Goal: Task Accomplishment & Management: Manage account settings

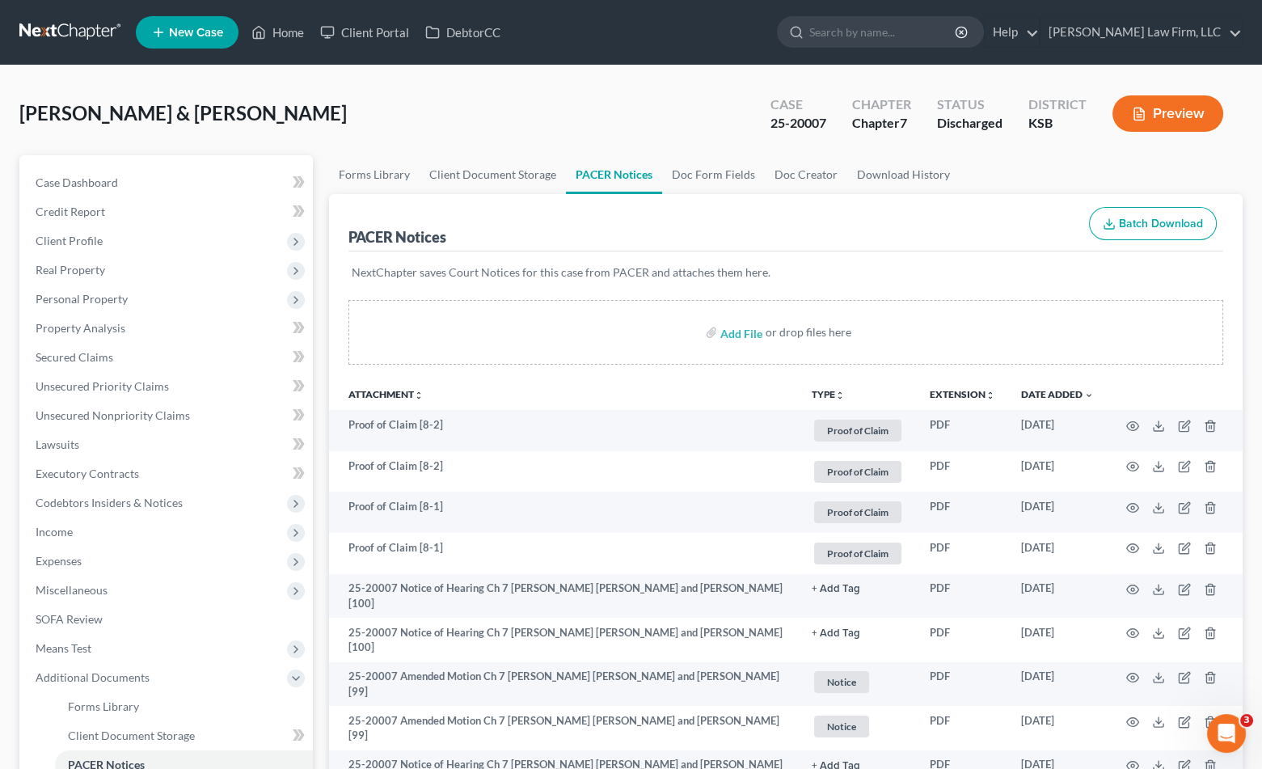
click at [57, 17] on nav "Home New Case Client Portal DebtorCC Sader Law Firm, LLC jlee@saderlawfirm.com …" at bounding box center [631, 32] width 1262 height 65
click at [62, 36] on link at bounding box center [70, 32] width 103 height 29
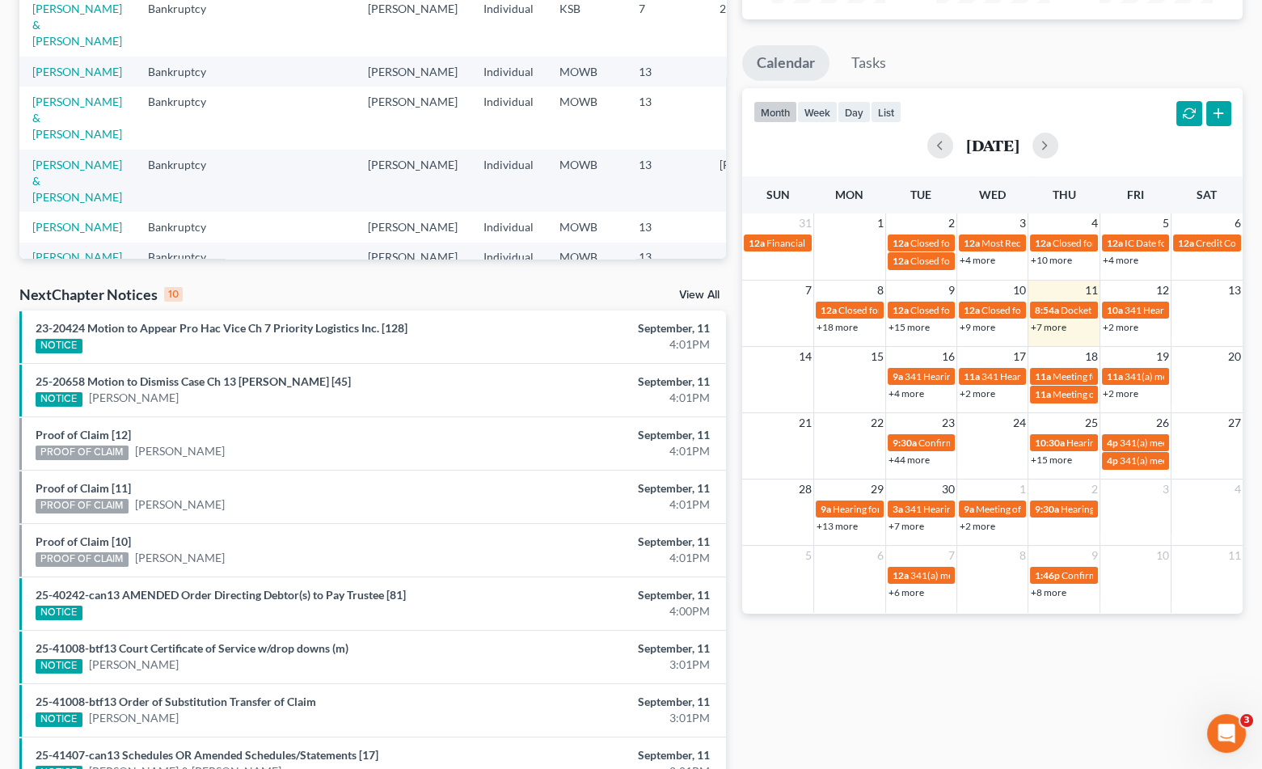
scroll to position [90, 0]
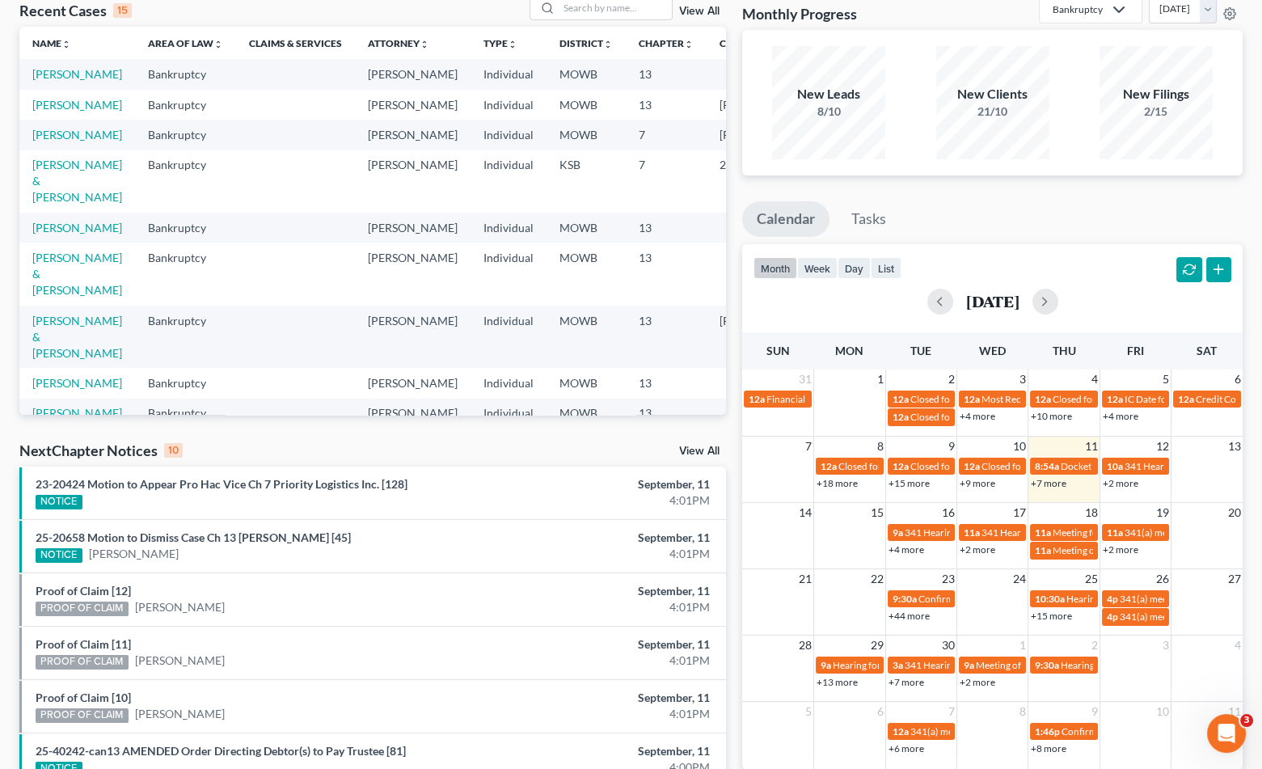
click at [706, 447] on link "View All" at bounding box center [699, 451] width 40 height 11
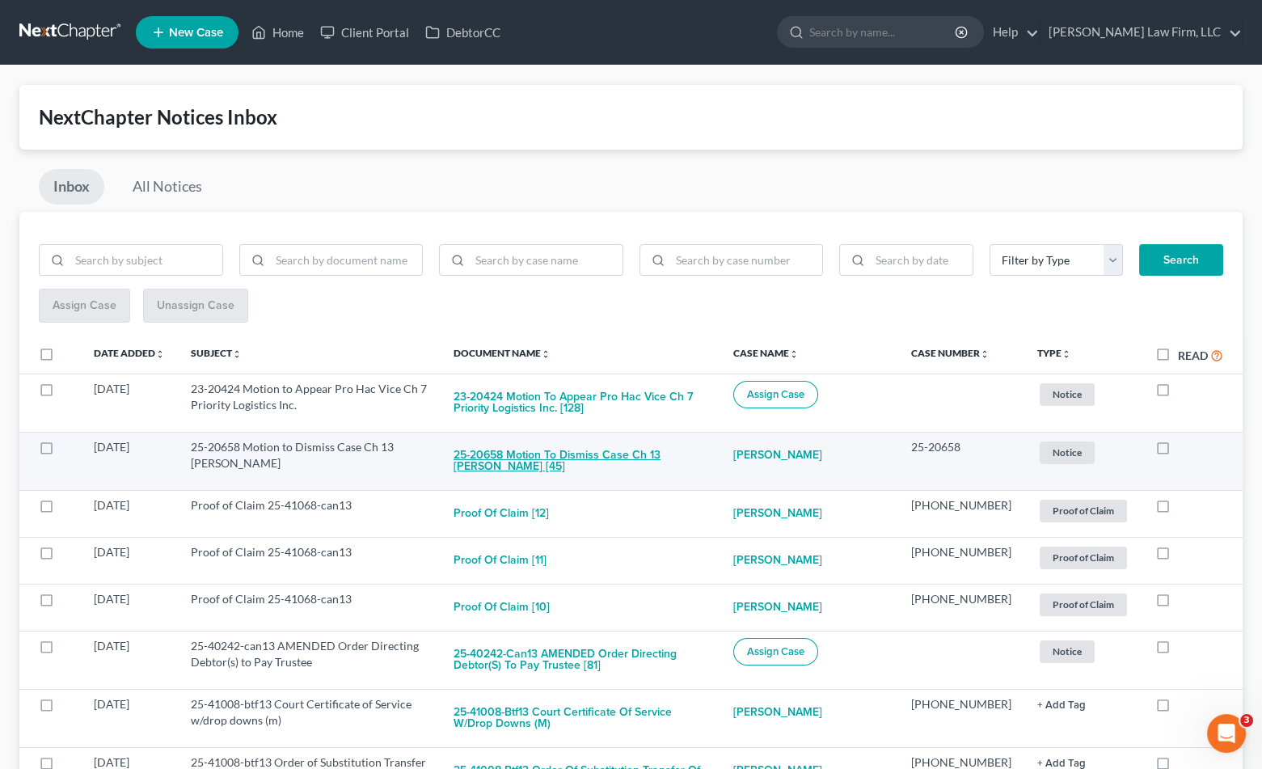
click at [614, 452] on button "25-20658 Motion to Dismiss Case Ch 13 Anna Jean Fitzwater [45]" at bounding box center [581, 461] width 254 height 44
checkbox input "true"
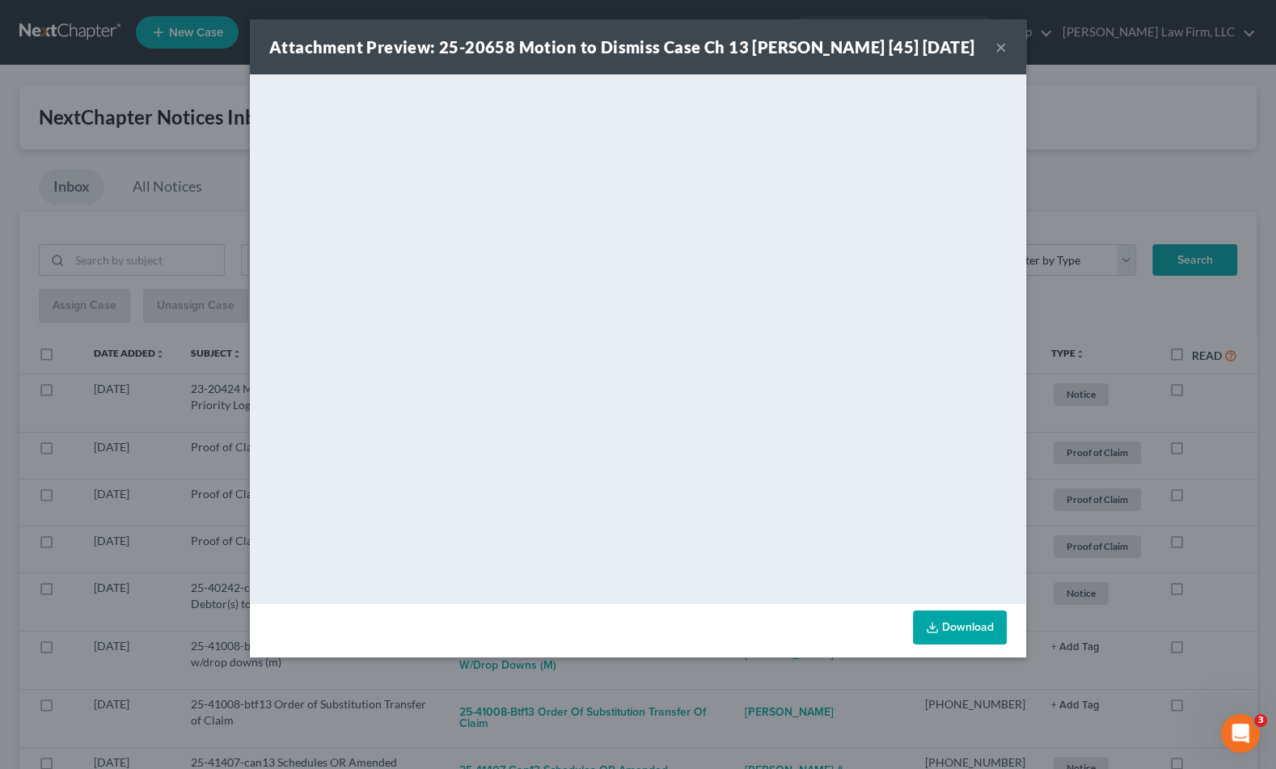
click at [180, 194] on div "Attachment Preview: 25-20658 Motion to Dismiss Case Ch 13 Anna Jean Fitzwater […" at bounding box center [638, 384] width 1276 height 769
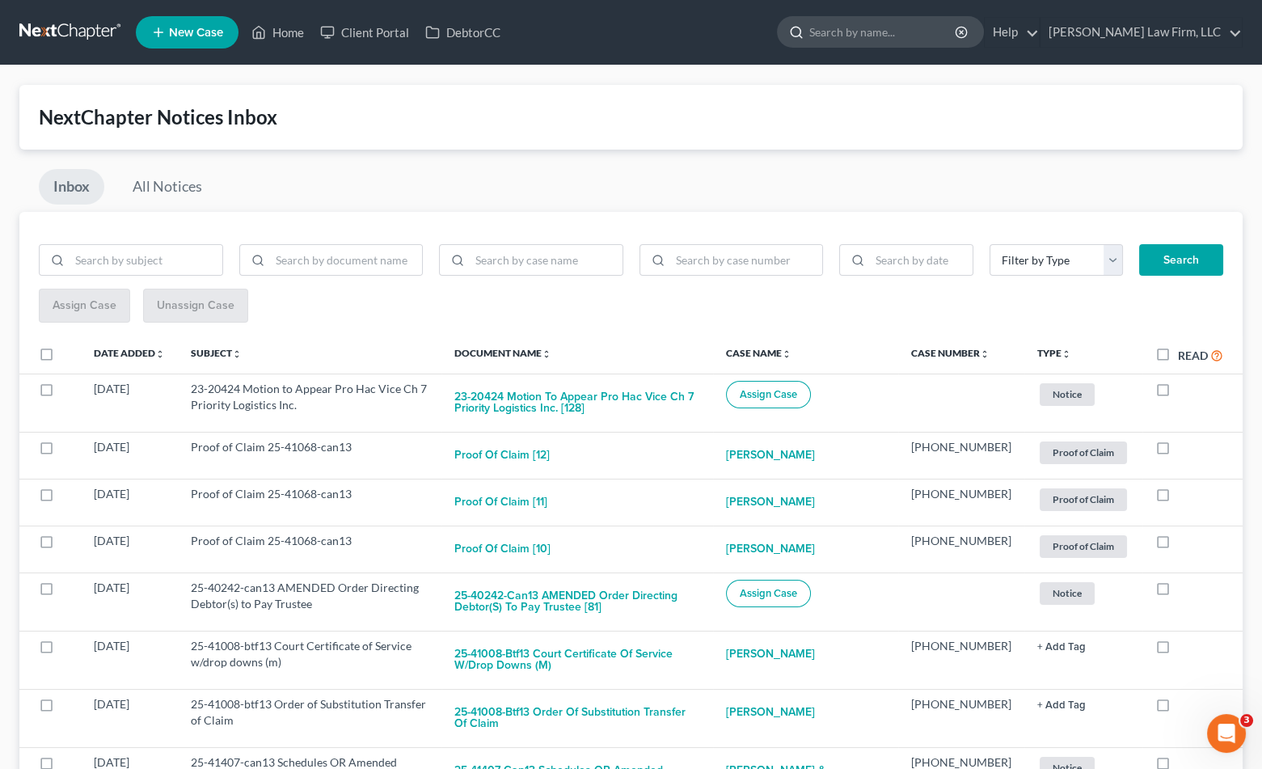
click at [957, 23] on input "search" at bounding box center [883, 32] width 148 height 30
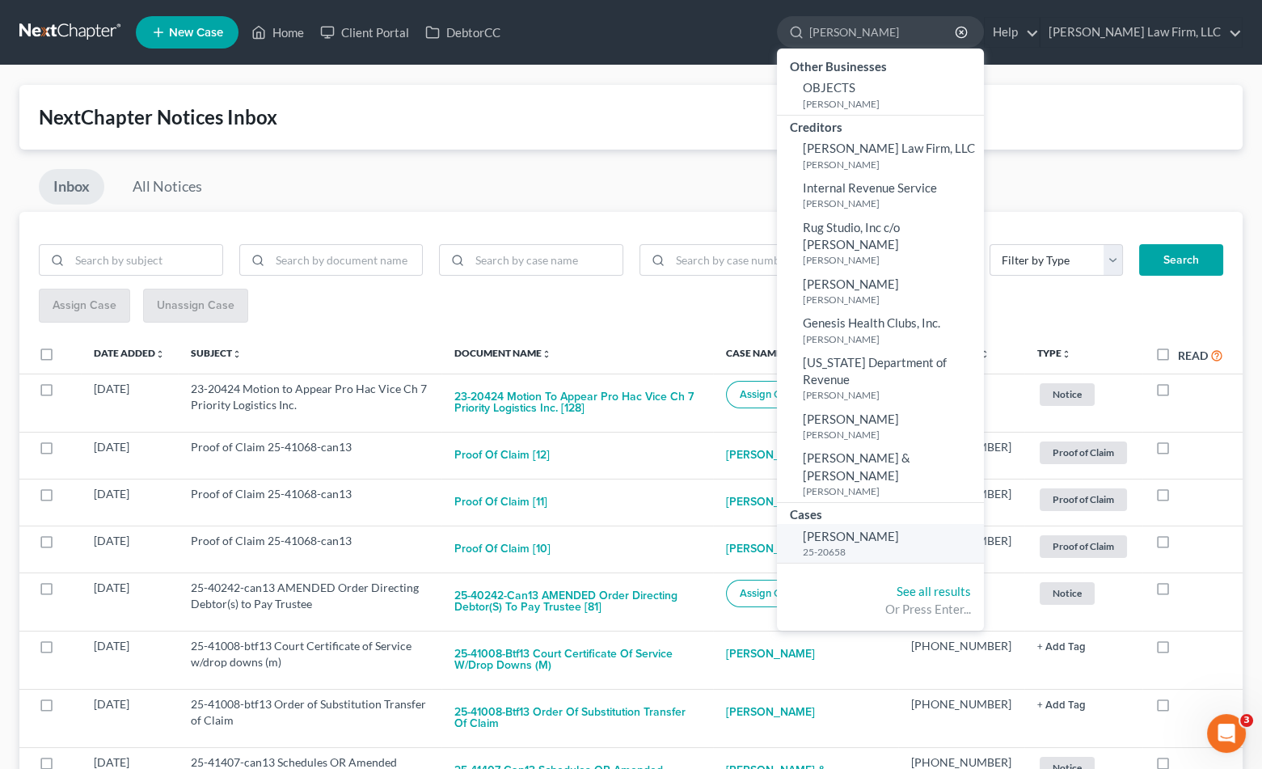
type input "fitzwater"
click at [899, 529] on span "[PERSON_NAME]" at bounding box center [851, 536] width 96 height 15
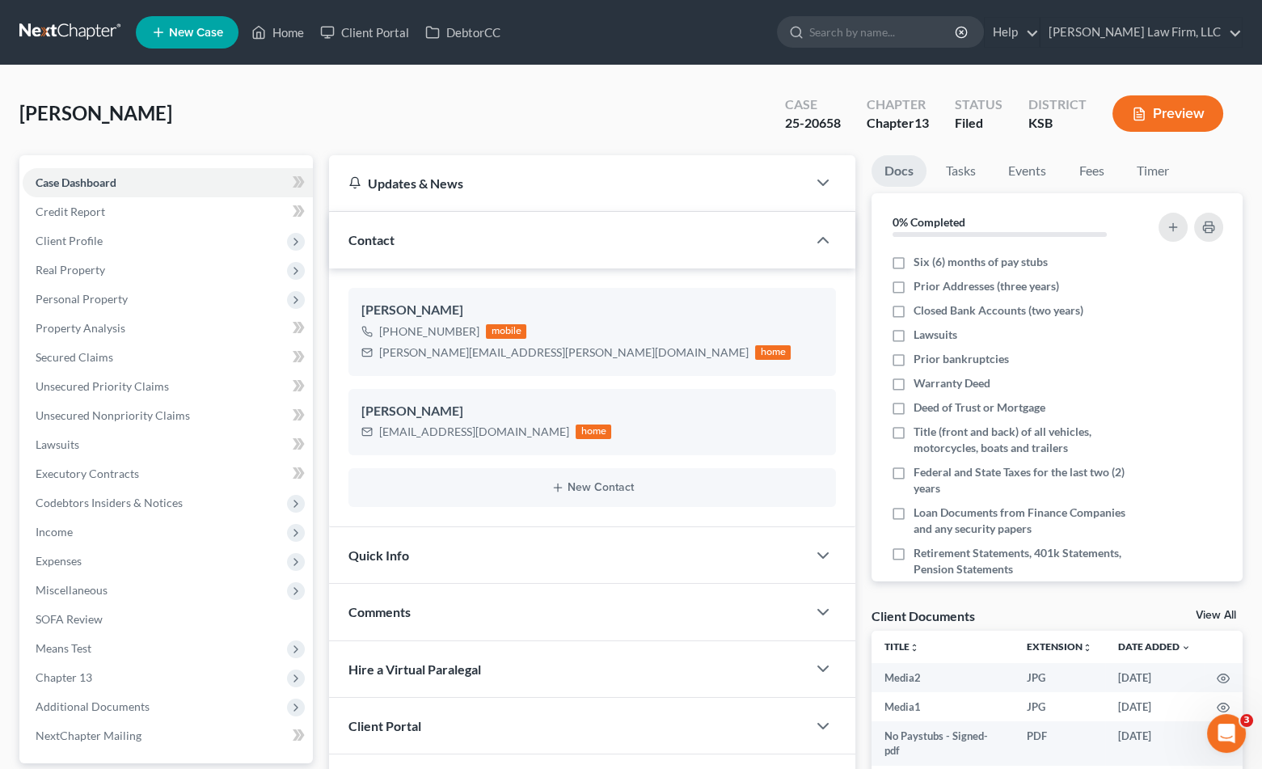
scroll to position [4842, 0]
click at [419, 107] on div "Fitzwater, Anna Upgraded Case 25-20658 Chapter Chapter 13 Status Filed District…" at bounding box center [630, 120] width 1223 height 70
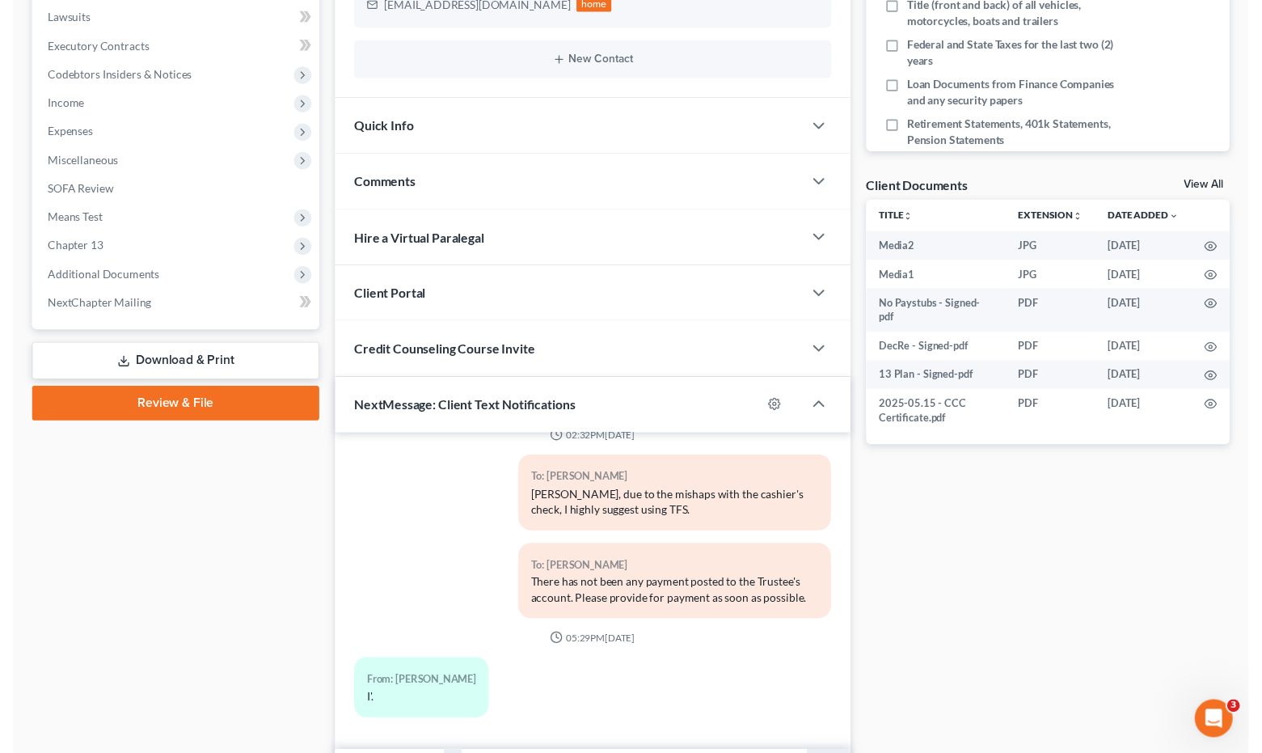
scroll to position [522, 0]
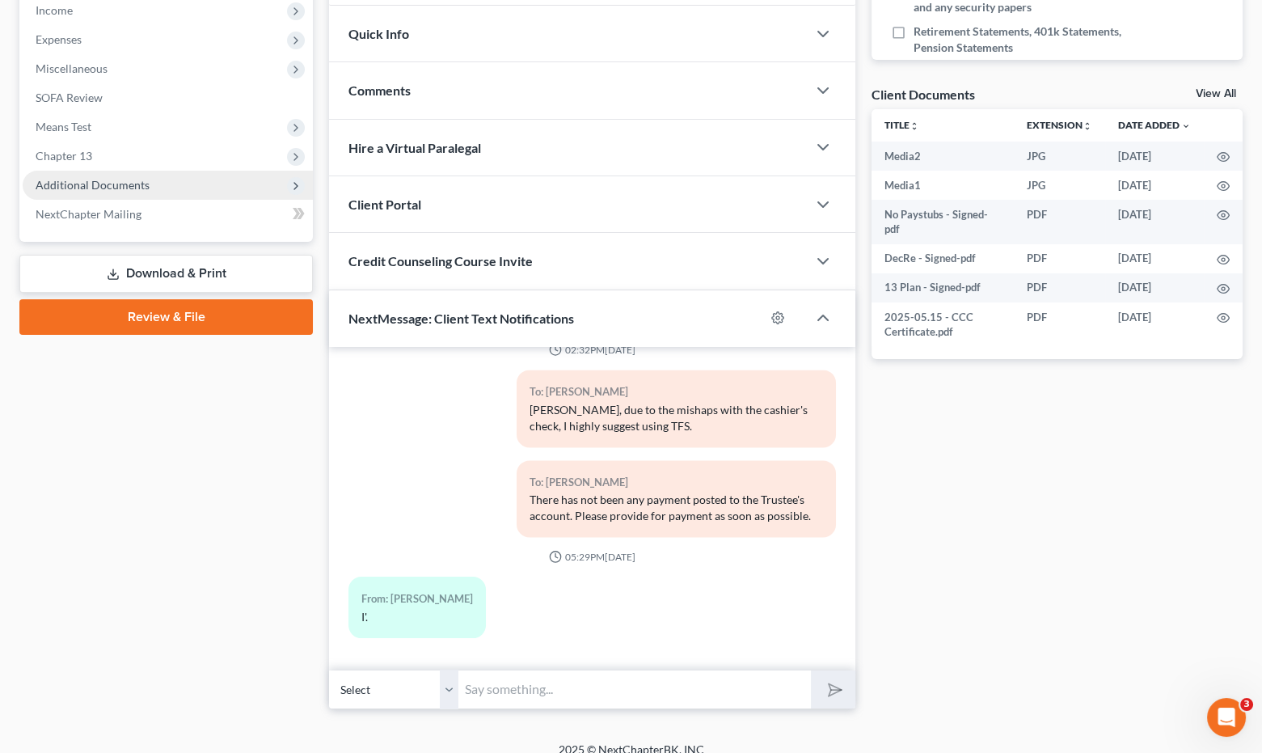
click at [253, 181] on span "Additional Documents" at bounding box center [168, 185] width 290 height 29
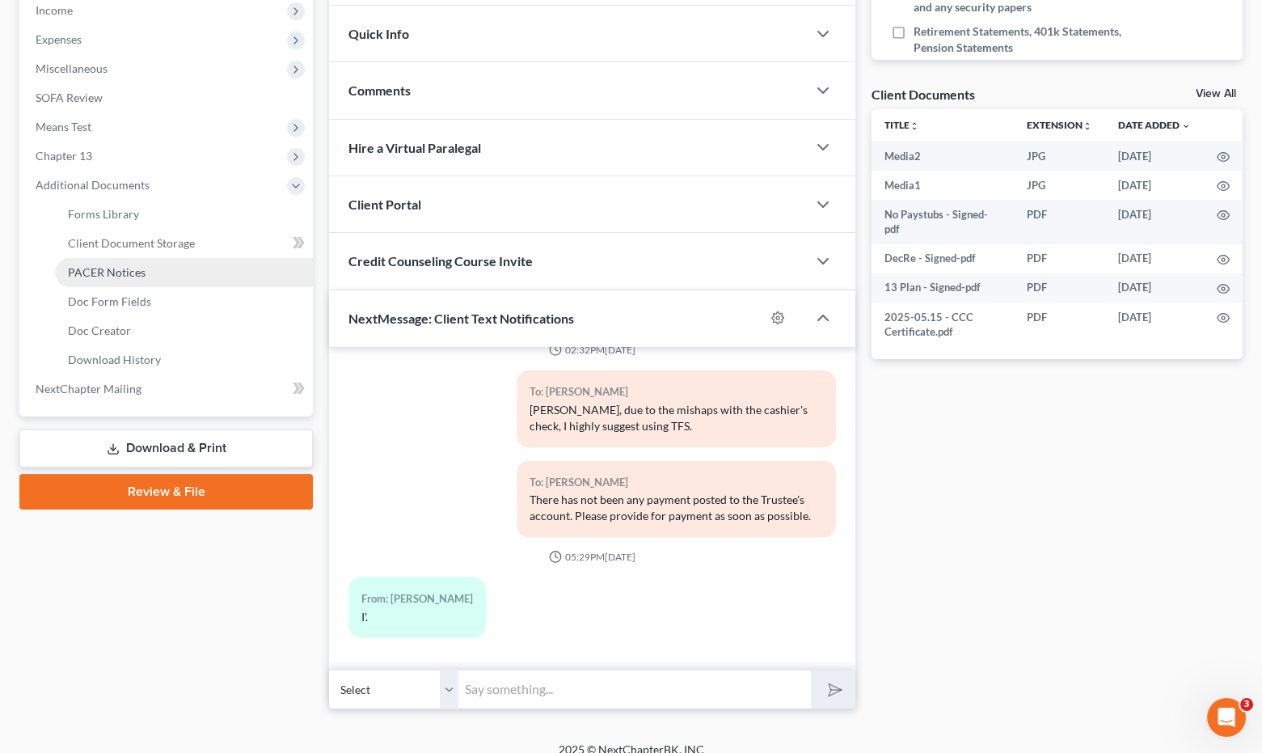
click at [95, 270] on span "PACER Notices" at bounding box center [107, 272] width 78 height 14
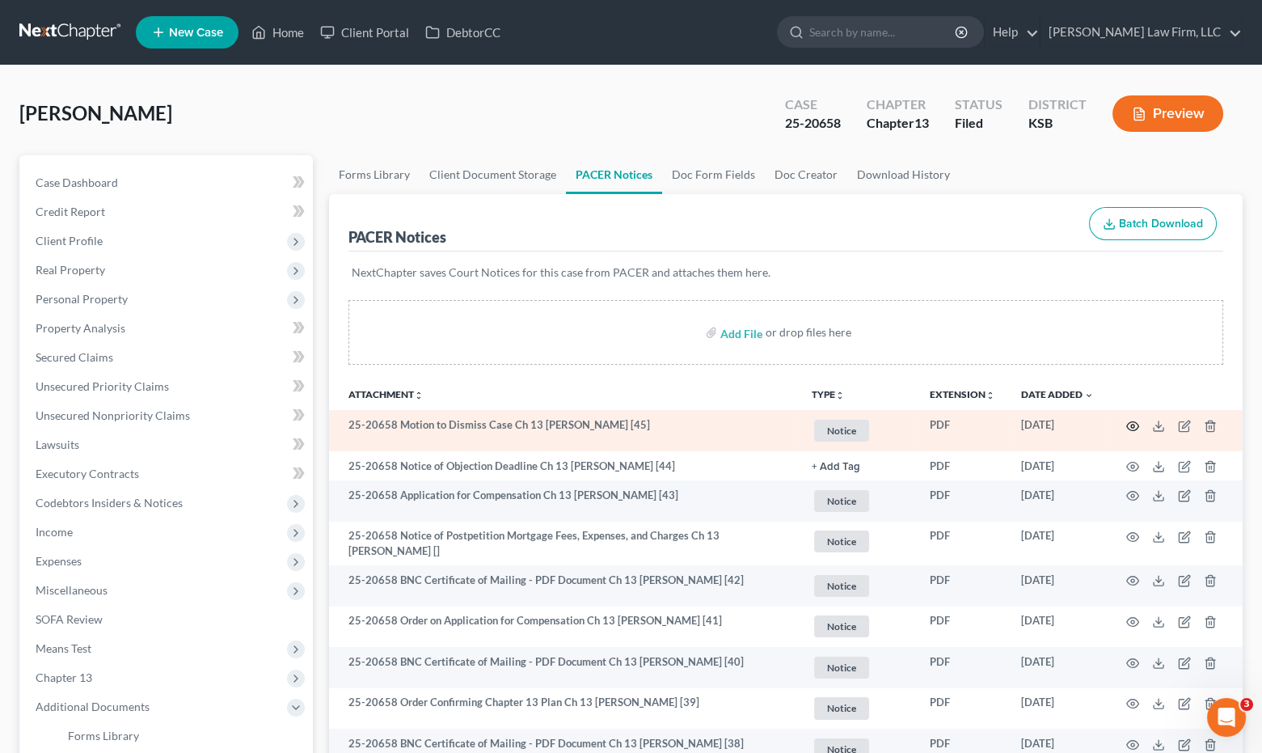
click at [1130, 421] on icon "button" at bounding box center [1133, 425] width 12 height 9
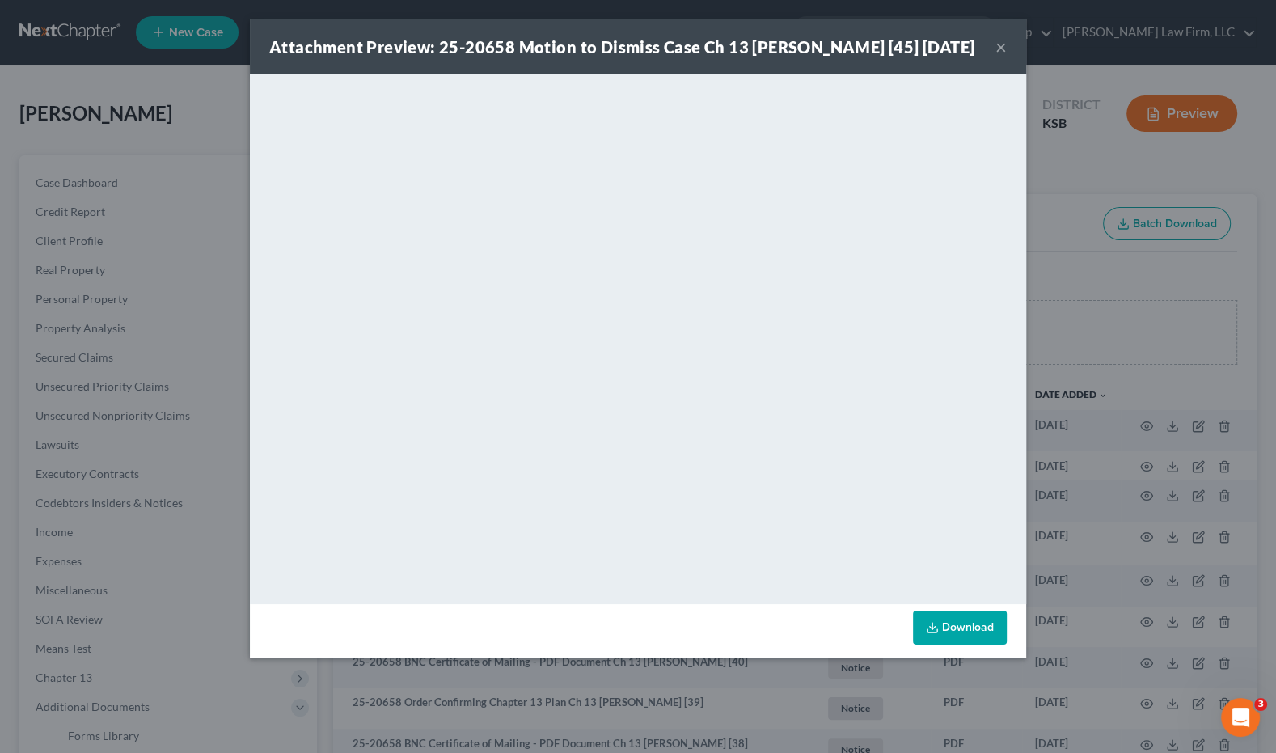
click at [58, 107] on div "Attachment Preview: 25-20658 Motion to Dismiss Case Ch 13 Anna Jean Fitzwater […" at bounding box center [638, 376] width 1276 height 753
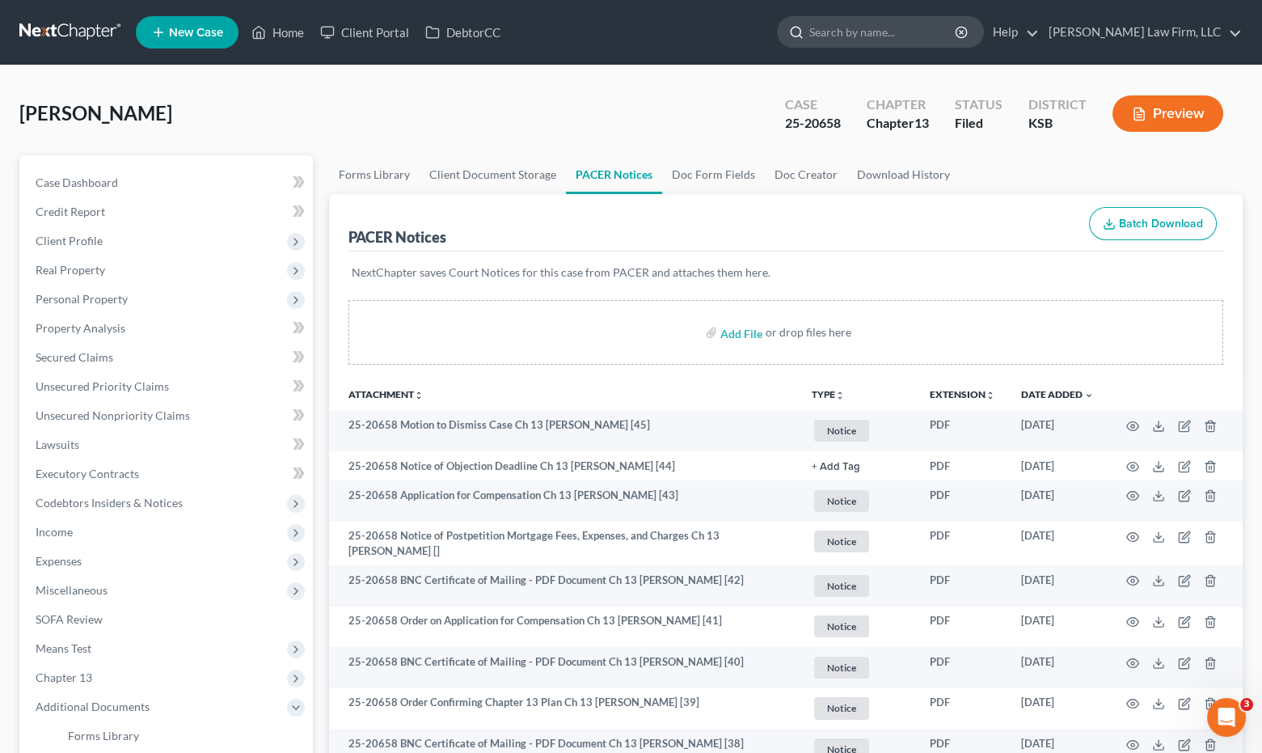
click at [935, 28] on input "search" at bounding box center [883, 32] width 148 height 30
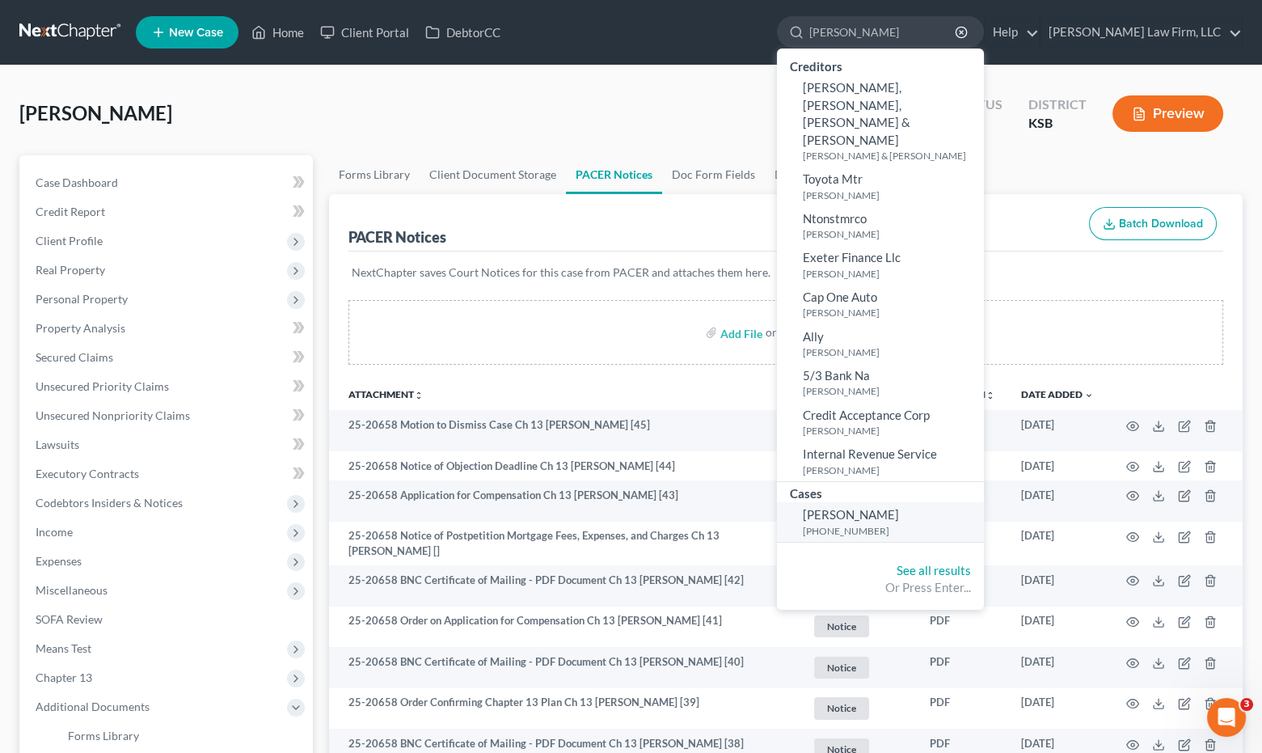
type input "simpson"
click at [899, 507] on span "[PERSON_NAME]" at bounding box center [851, 514] width 96 height 15
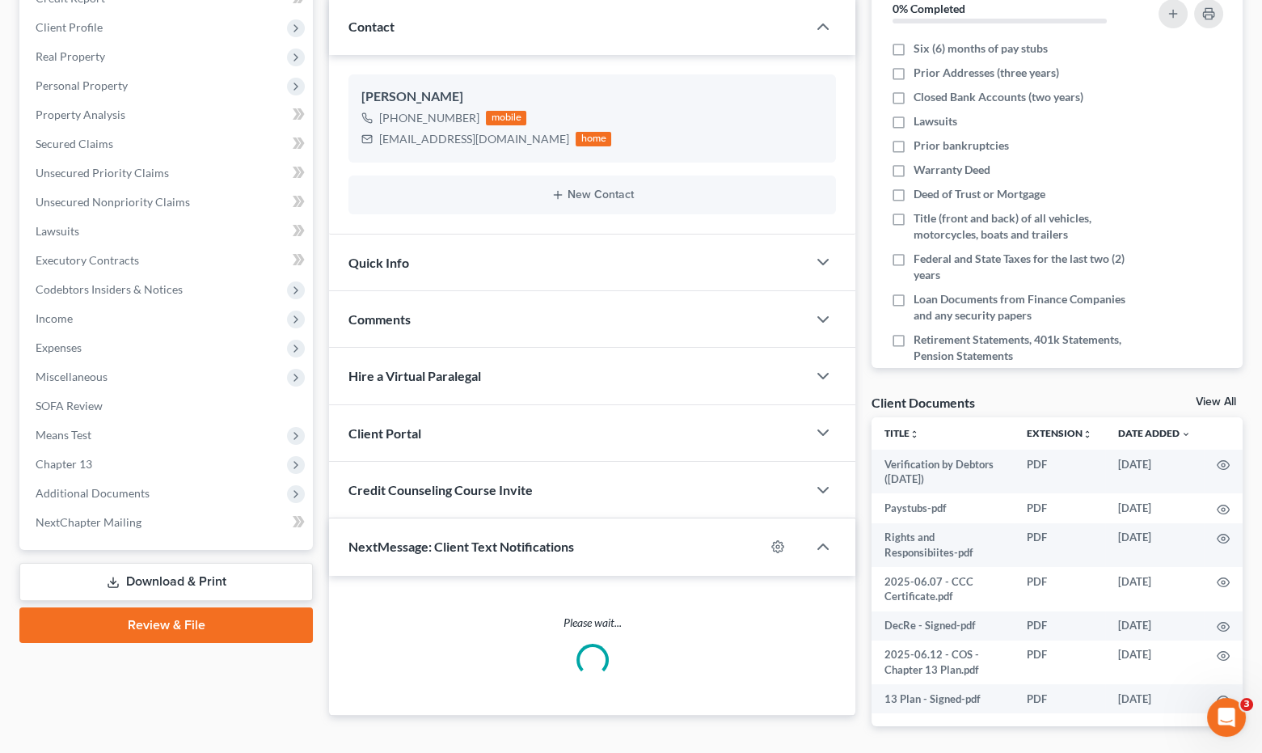
scroll to position [269, 0]
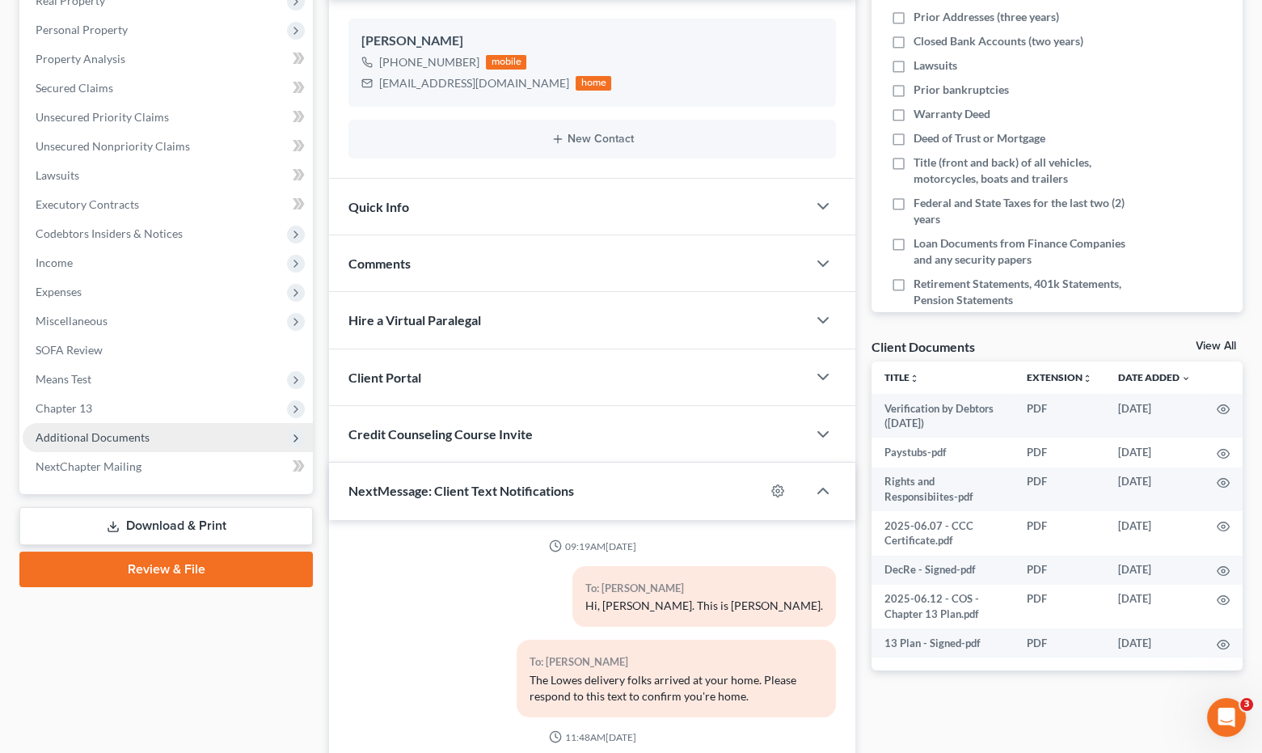
click at [142, 438] on span "Additional Documents" at bounding box center [93, 437] width 114 height 14
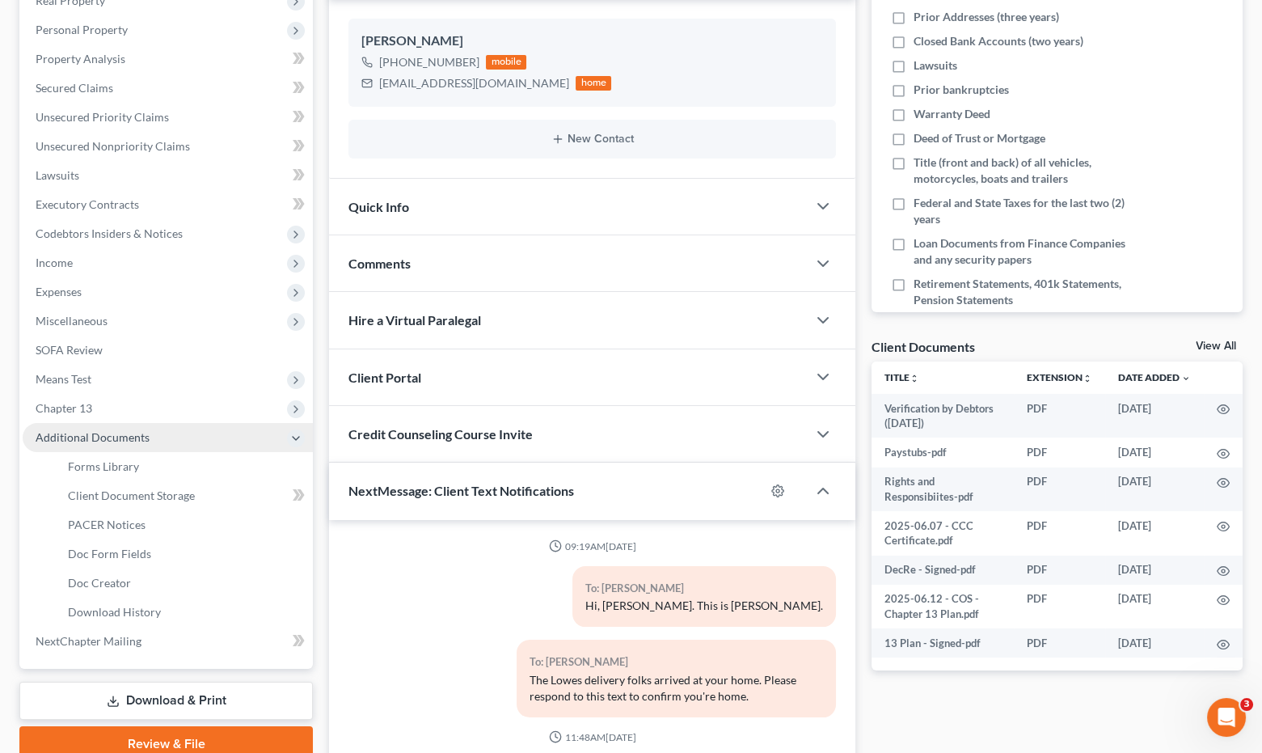
scroll to position [3812, 0]
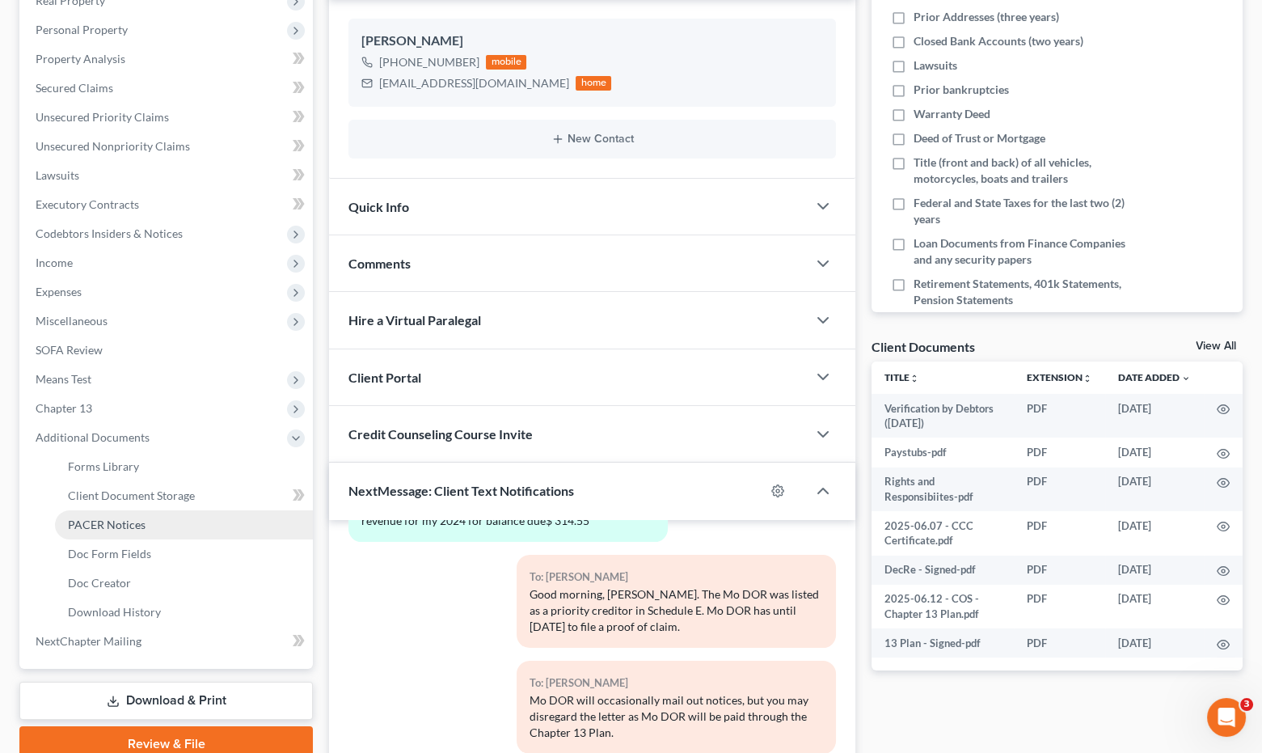
click at [141, 521] on span "PACER Notices" at bounding box center [107, 524] width 78 height 14
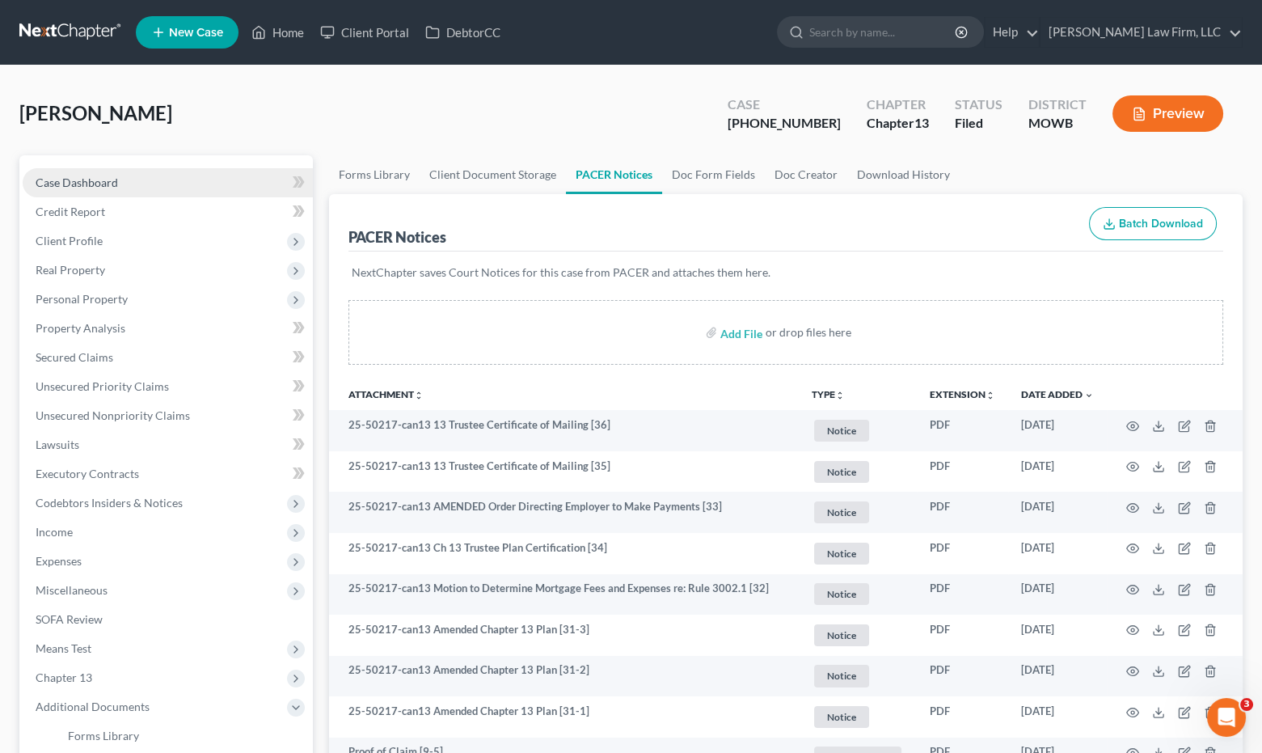
click at [165, 175] on link "Case Dashboard" at bounding box center [168, 182] width 290 height 29
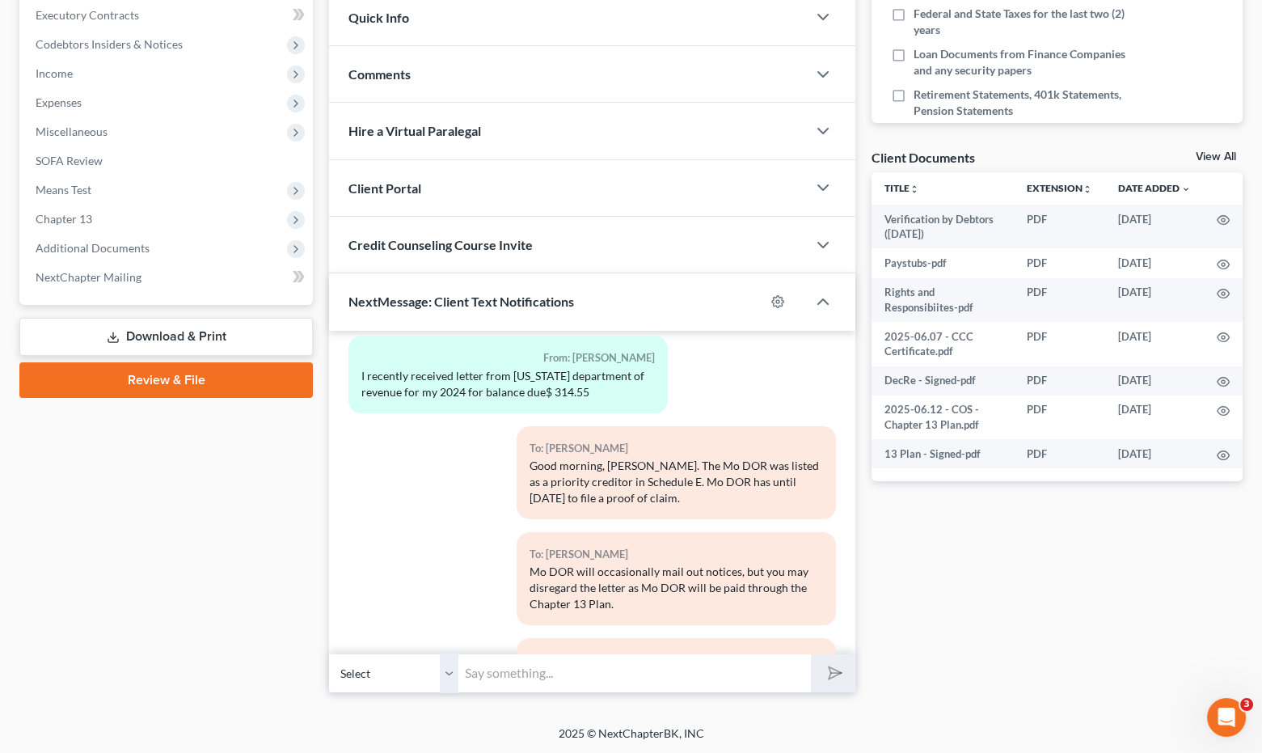
scroll to position [3812, 0]
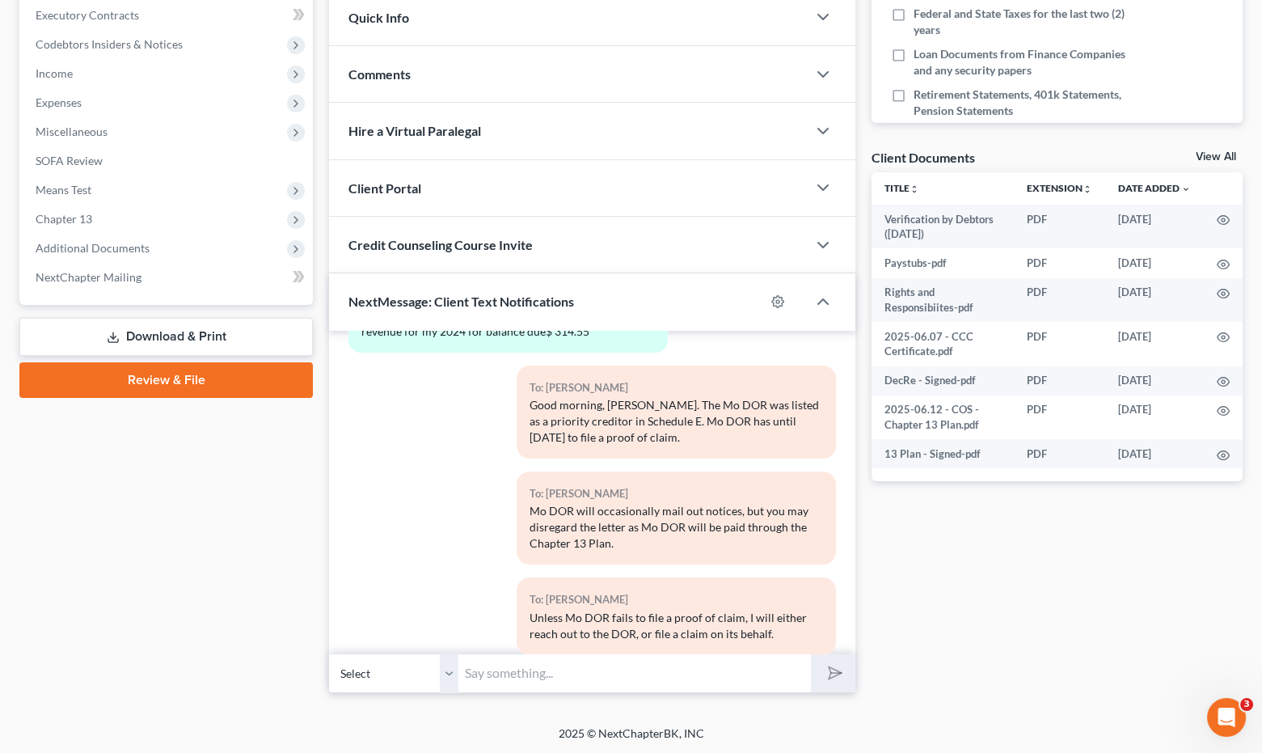
click at [652, 672] on input "text" at bounding box center [634, 673] width 353 height 40
type input "Hi, Norma. The Mo DOR filed its proof of claim, and I've emailed a summary of d…"
click at [811, 654] on button "submit" at bounding box center [833, 673] width 44 height 38
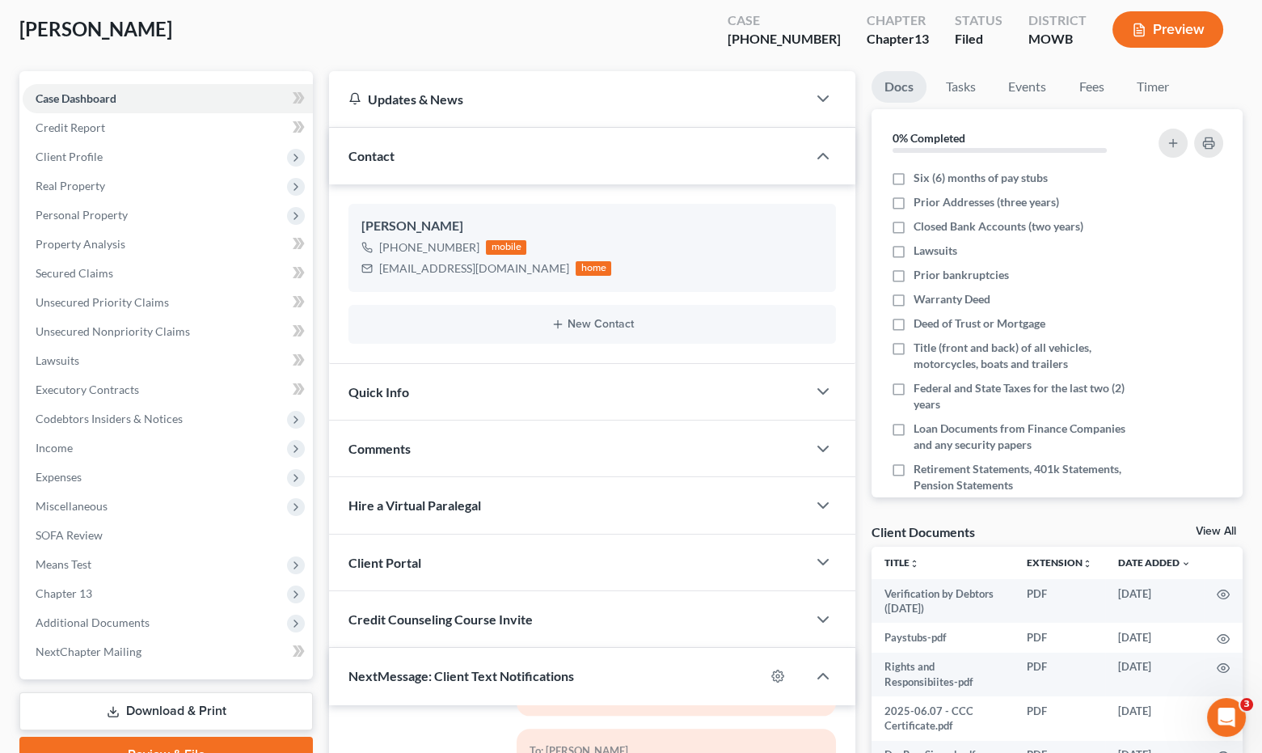
scroll to position [0, 0]
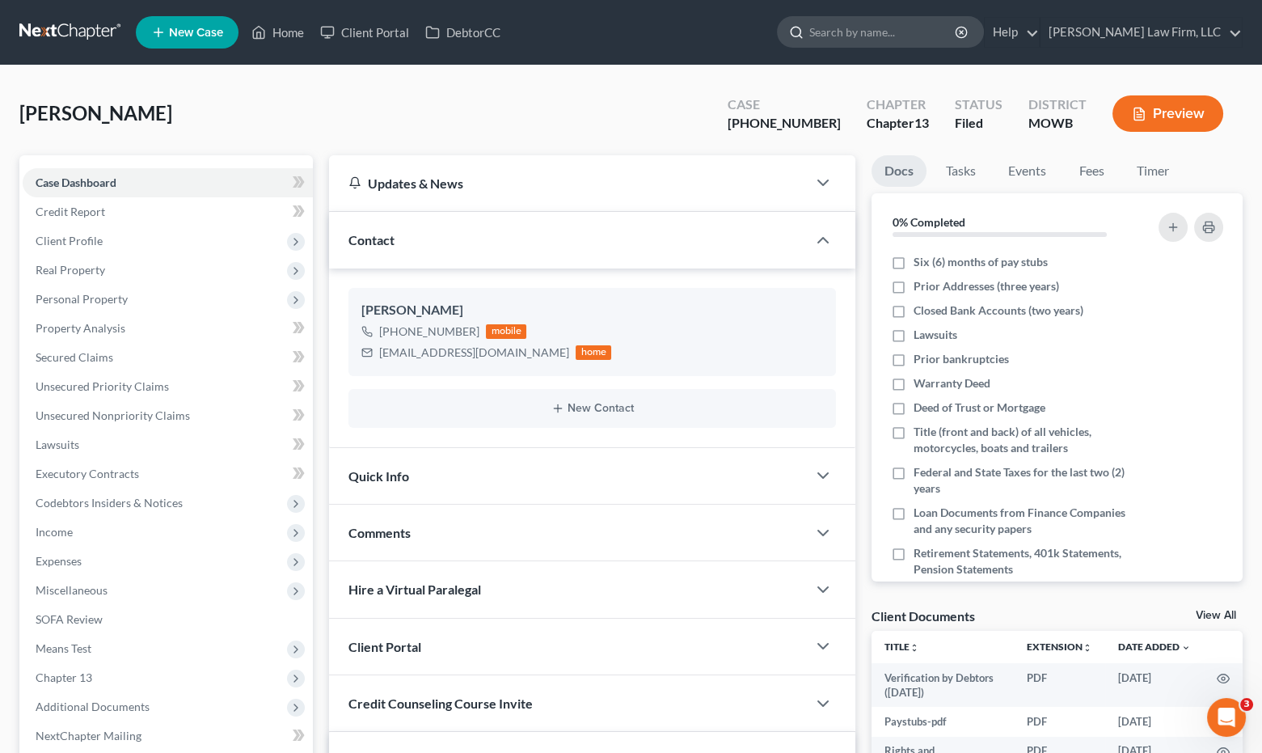
click at [957, 24] on input "search" at bounding box center [883, 32] width 148 height 30
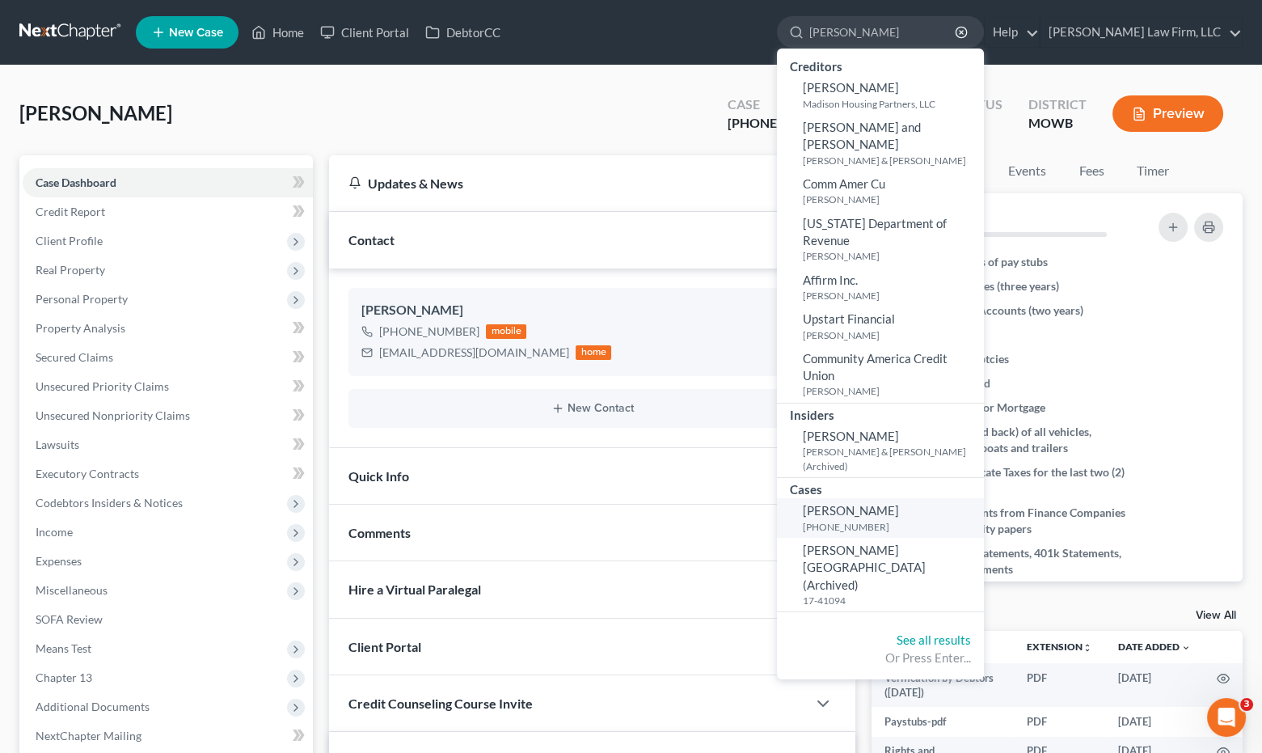
type input "erick"
click at [957, 520] on small "[PHONE_NUMBER]" at bounding box center [891, 527] width 177 height 14
select select "0"
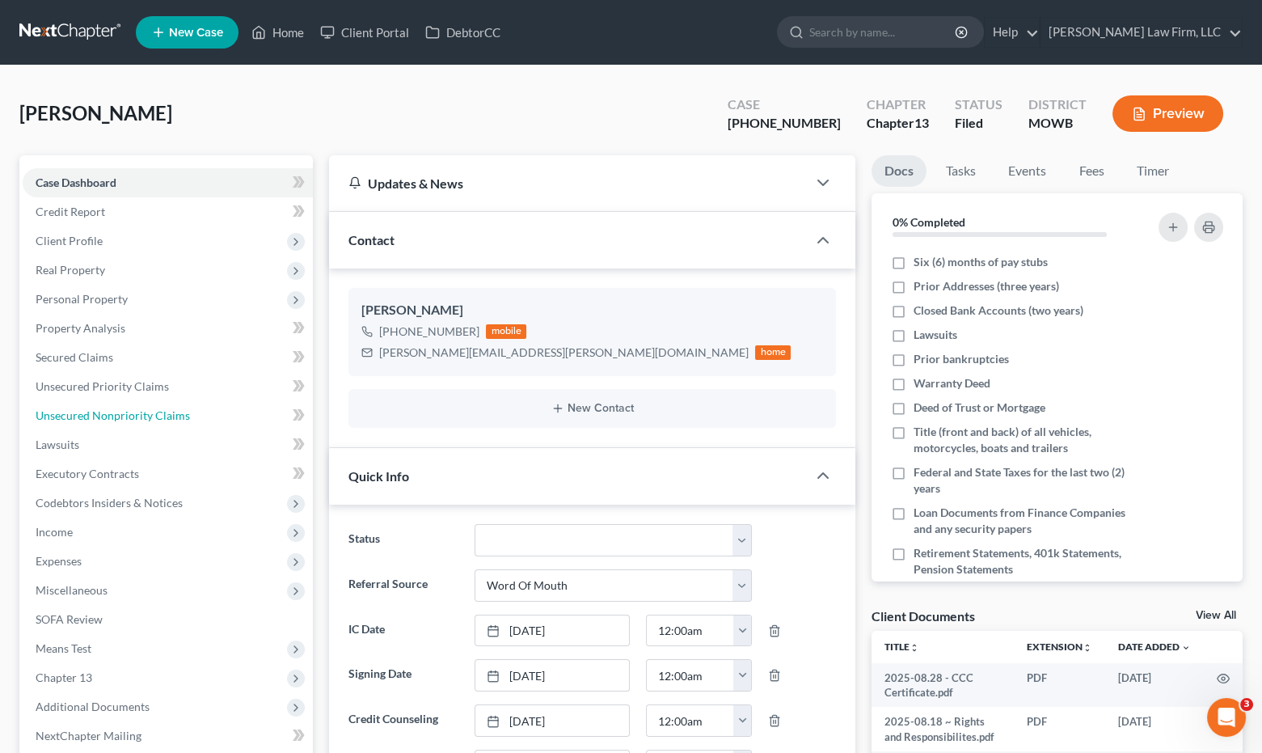
drag, startPoint x: 194, startPoint y: 412, endPoint x: 298, endPoint y: 412, distance: 103.5
click at [194, 412] on link "Unsecured Nonpriority Claims" at bounding box center [168, 415] width 290 height 29
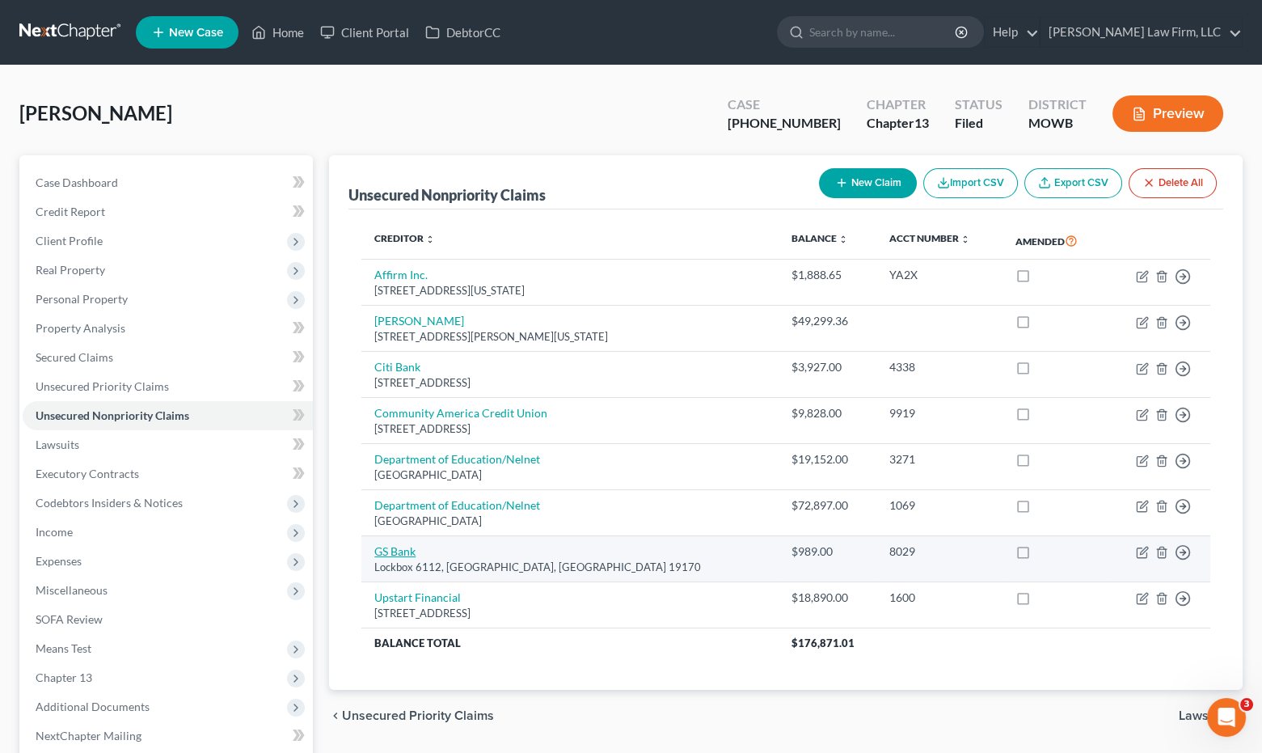
click at [383, 547] on link "GS Bank" at bounding box center [394, 551] width 41 height 14
select select "39"
select select "2"
select select "0"
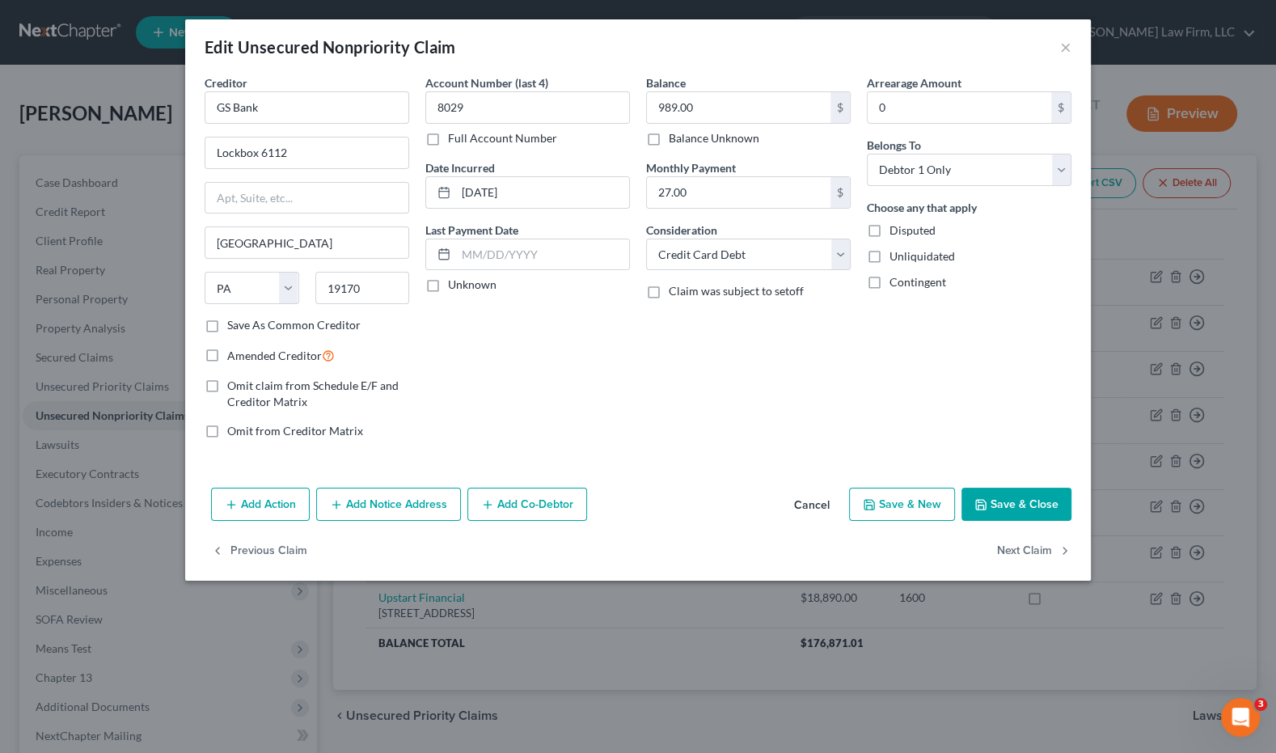
click at [1092, 378] on div "Edit Unsecured Nonpriority Claim × Creditor * GS Bank Lockbox 6112 Philadelphia…" at bounding box center [638, 376] width 1276 height 753
click at [78, 93] on div "Edit Unsecured Nonpriority Claim × Creditor * GS Bank Lockbox 6112 Philadelphia…" at bounding box center [638, 376] width 1276 height 753
click at [1063, 48] on button "×" at bounding box center [1065, 46] width 11 height 19
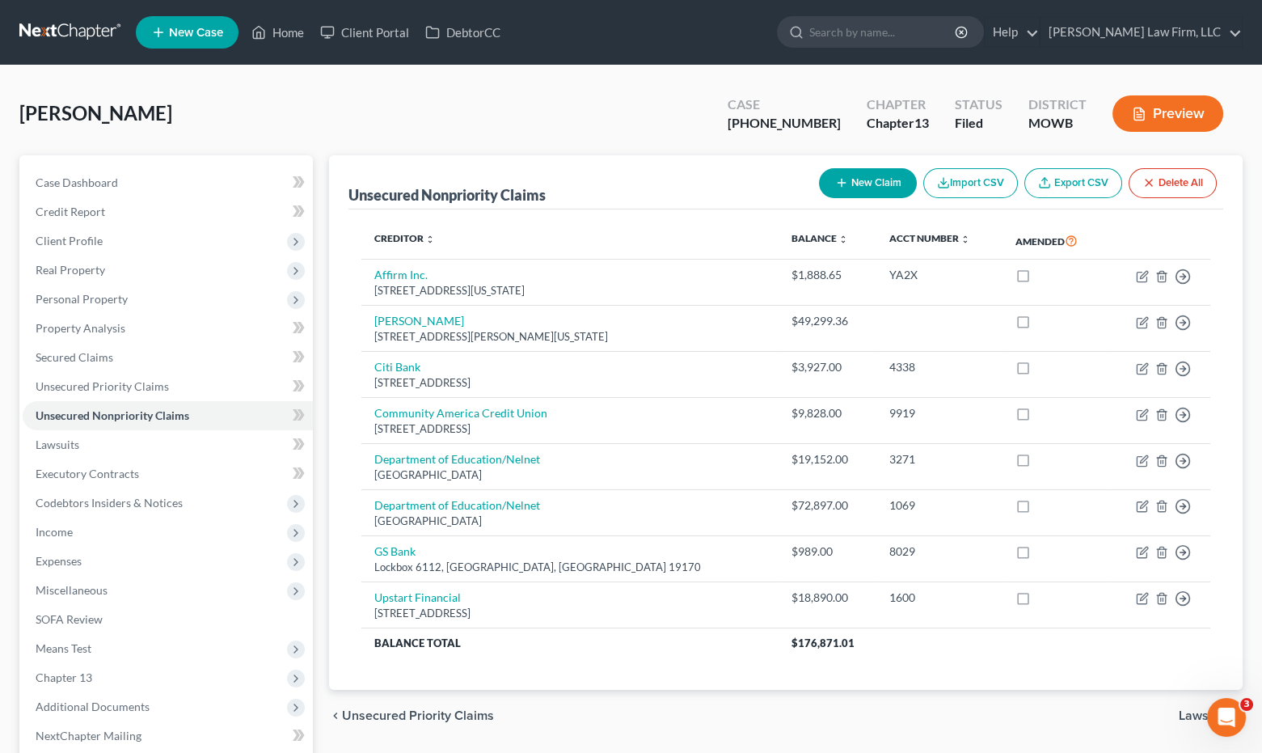
click at [55, 36] on link at bounding box center [70, 32] width 103 height 29
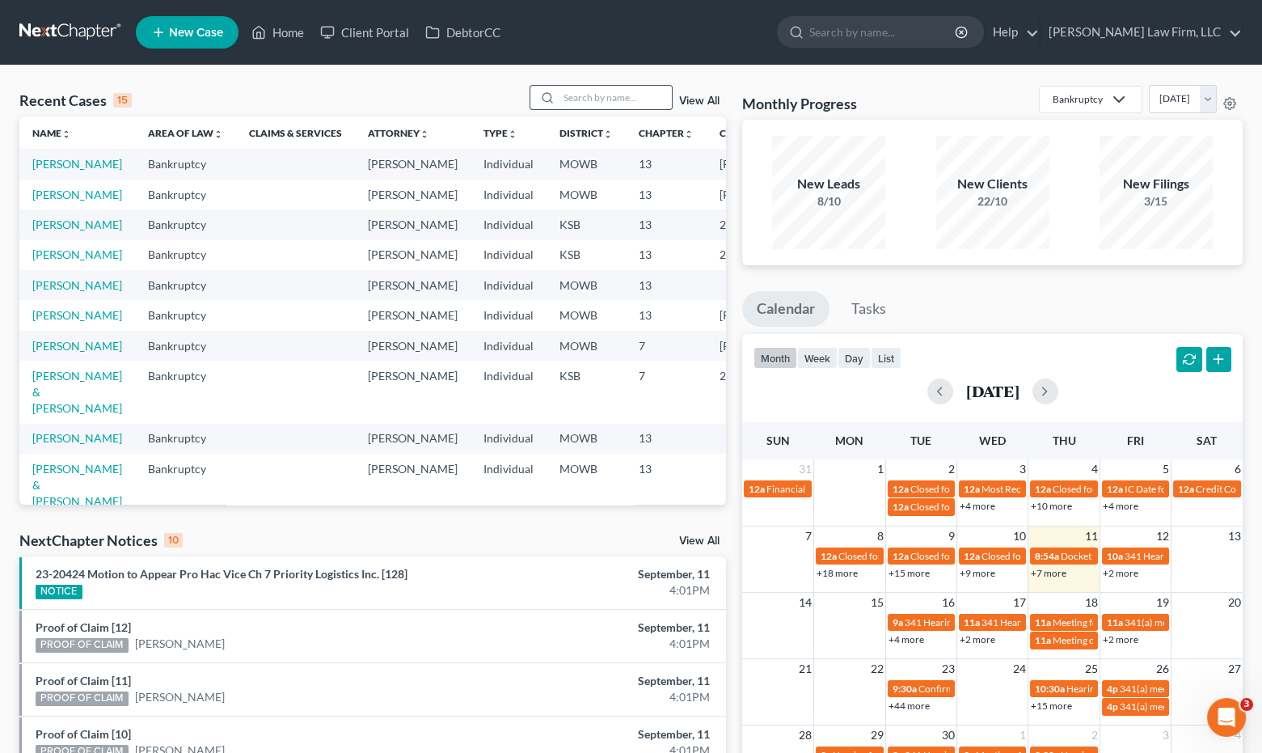
click at [631, 95] on input "search" at bounding box center [615, 97] width 113 height 23
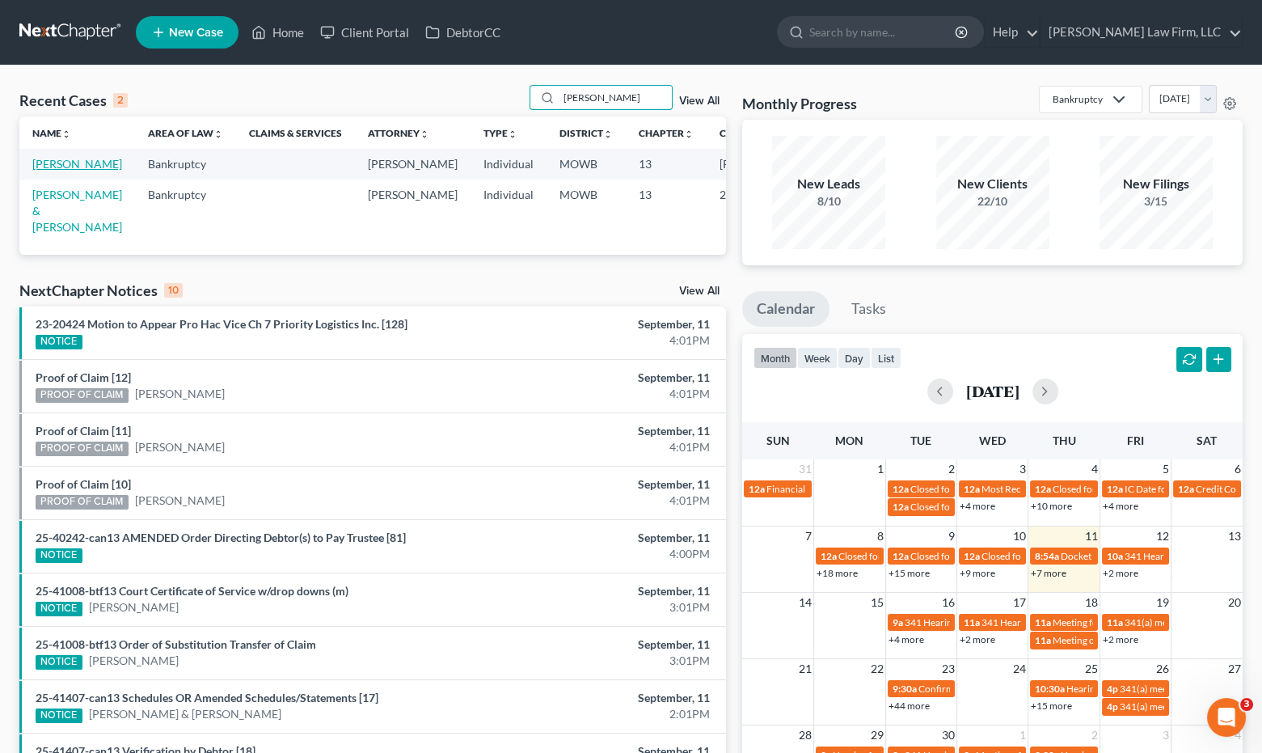
type input "elliott"
click at [61, 165] on link "Elliott, Geoffrey" at bounding box center [77, 164] width 90 height 14
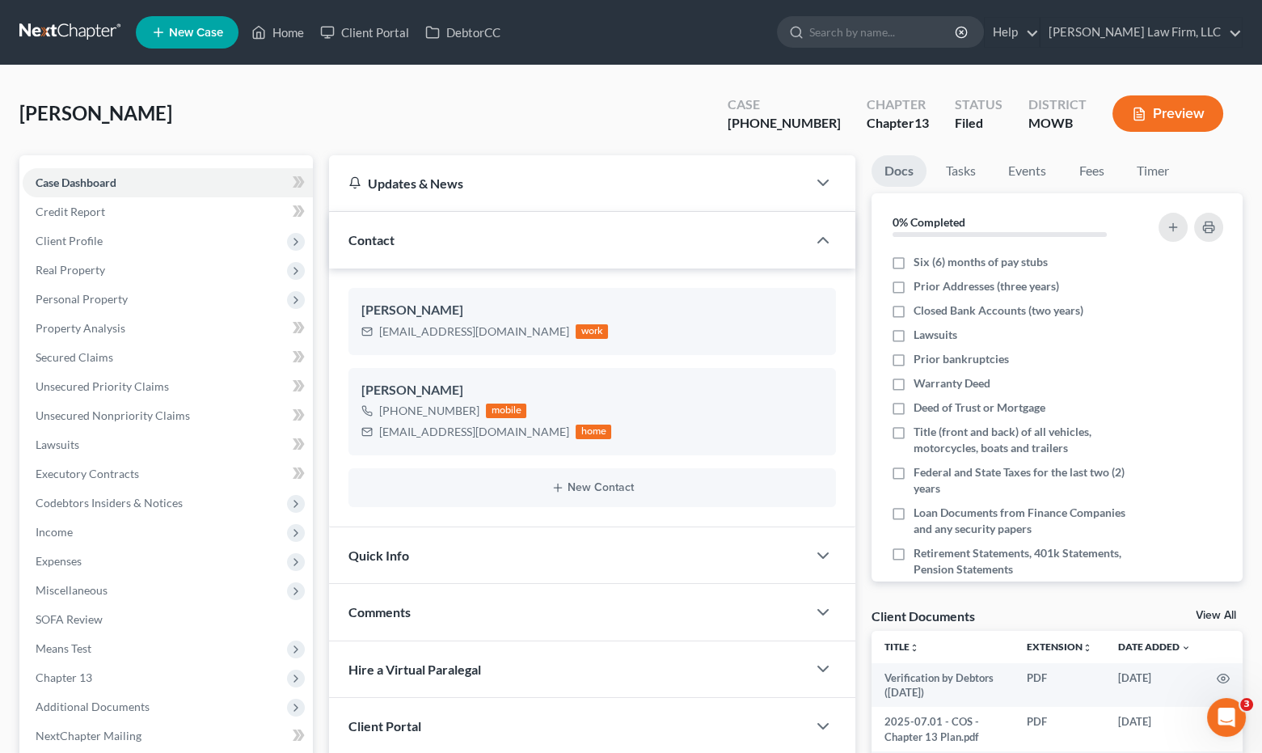
click at [66, 20] on link at bounding box center [70, 32] width 103 height 29
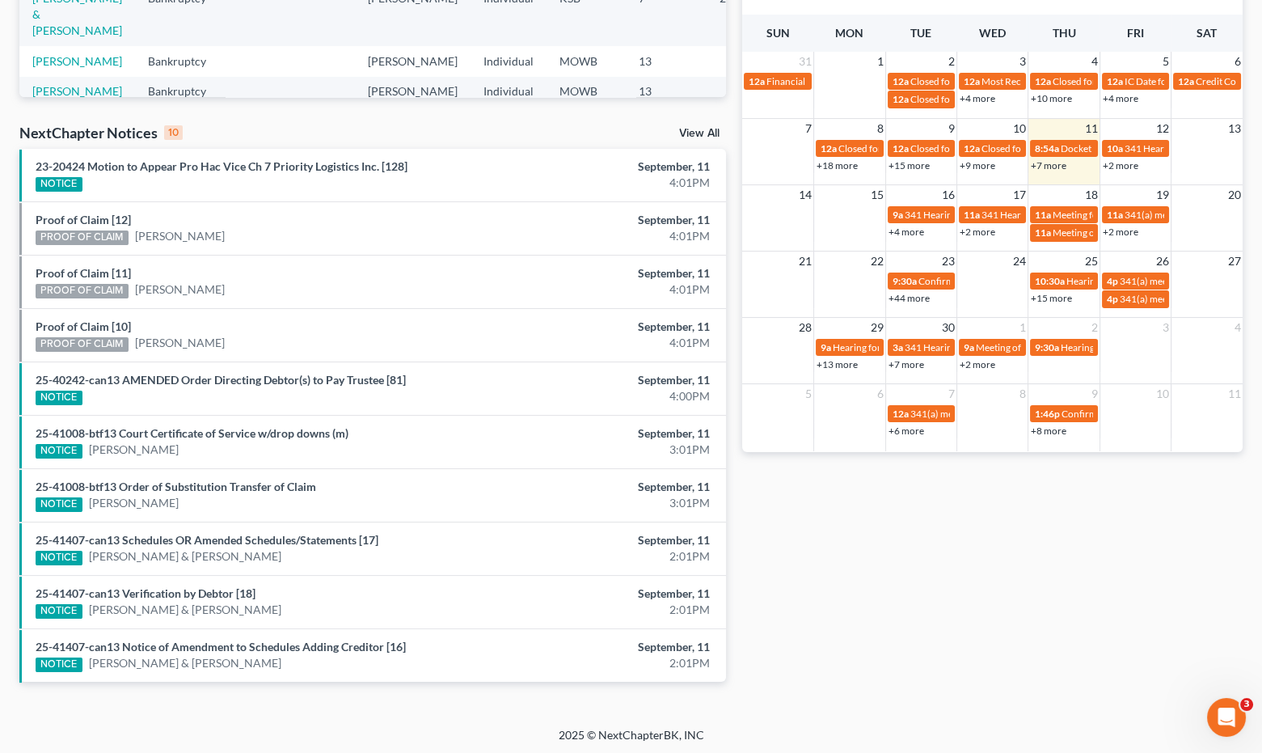
scroll to position [48, 0]
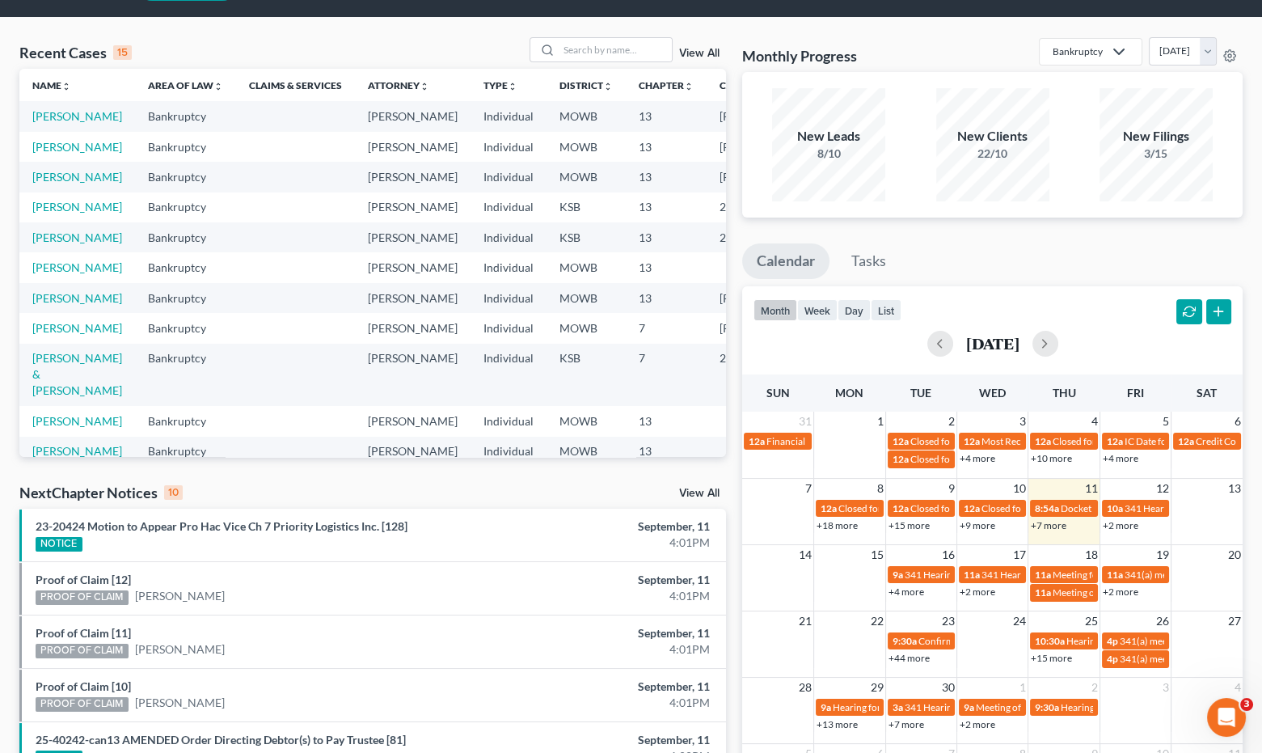
click at [707, 490] on link "View All" at bounding box center [699, 493] width 40 height 11
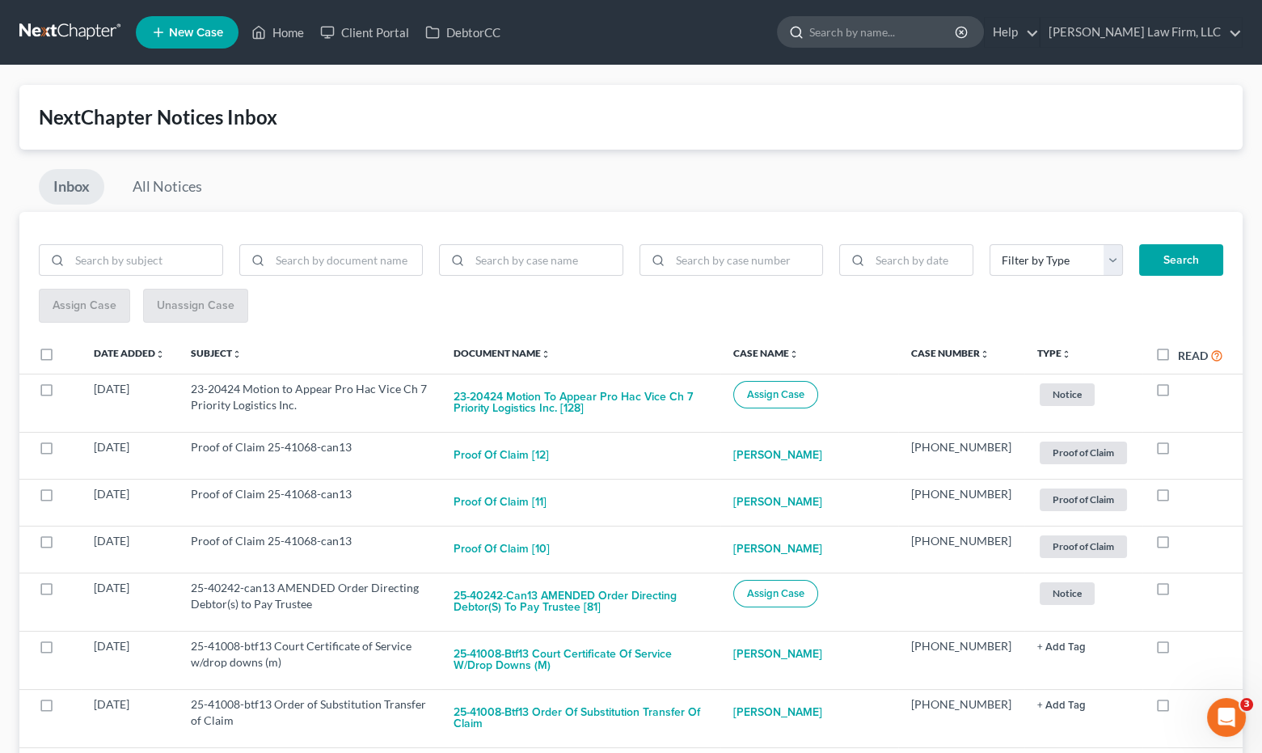
click at [957, 32] on input "search" at bounding box center [883, 32] width 148 height 30
click at [144, 181] on link "All Notices" at bounding box center [167, 187] width 99 height 36
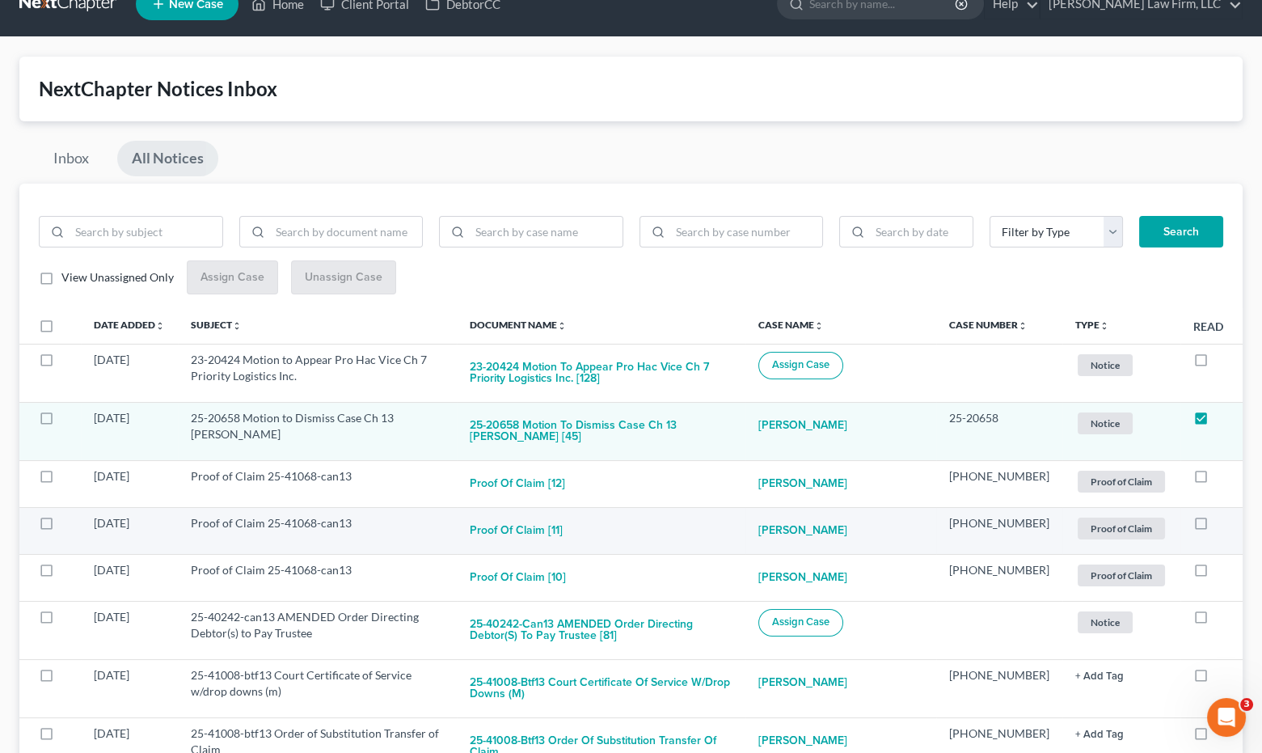
scroll to position [179, 0]
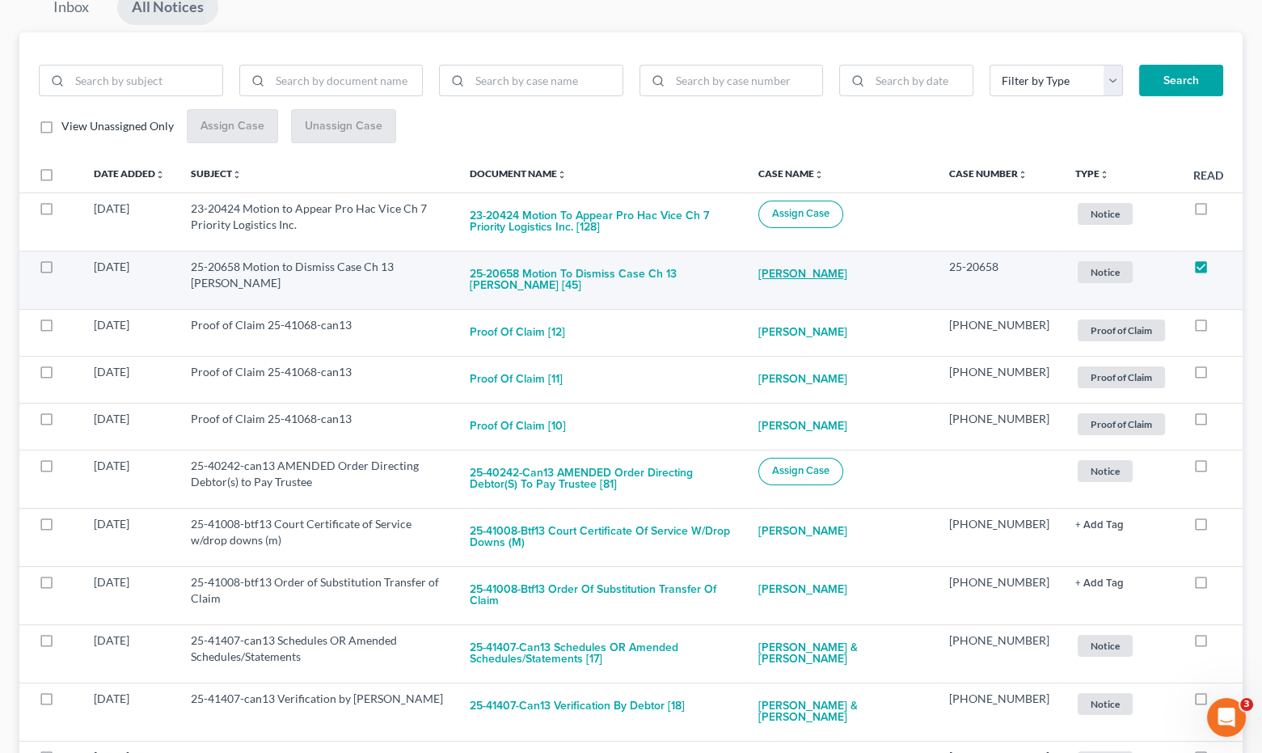
click at [847, 269] on link "Anna Fitzwater" at bounding box center [802, 275] width 89 height 32
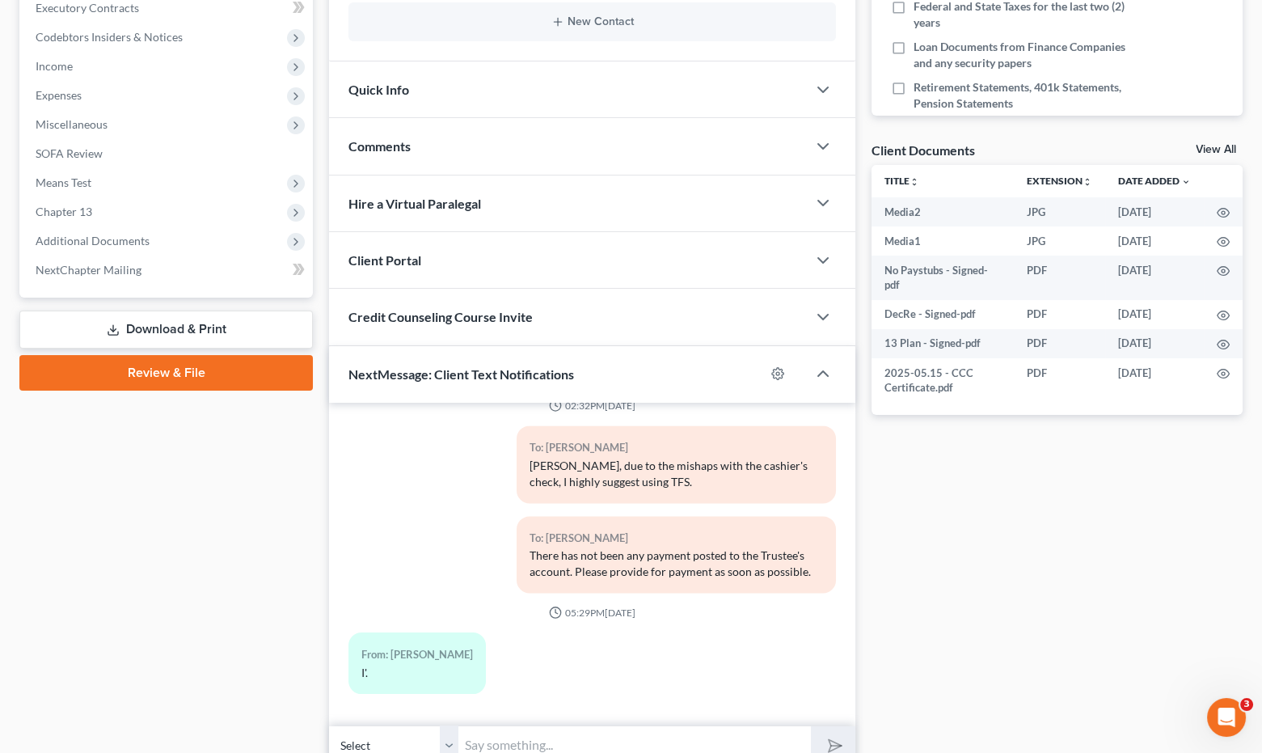
scroll to position [538, 0]
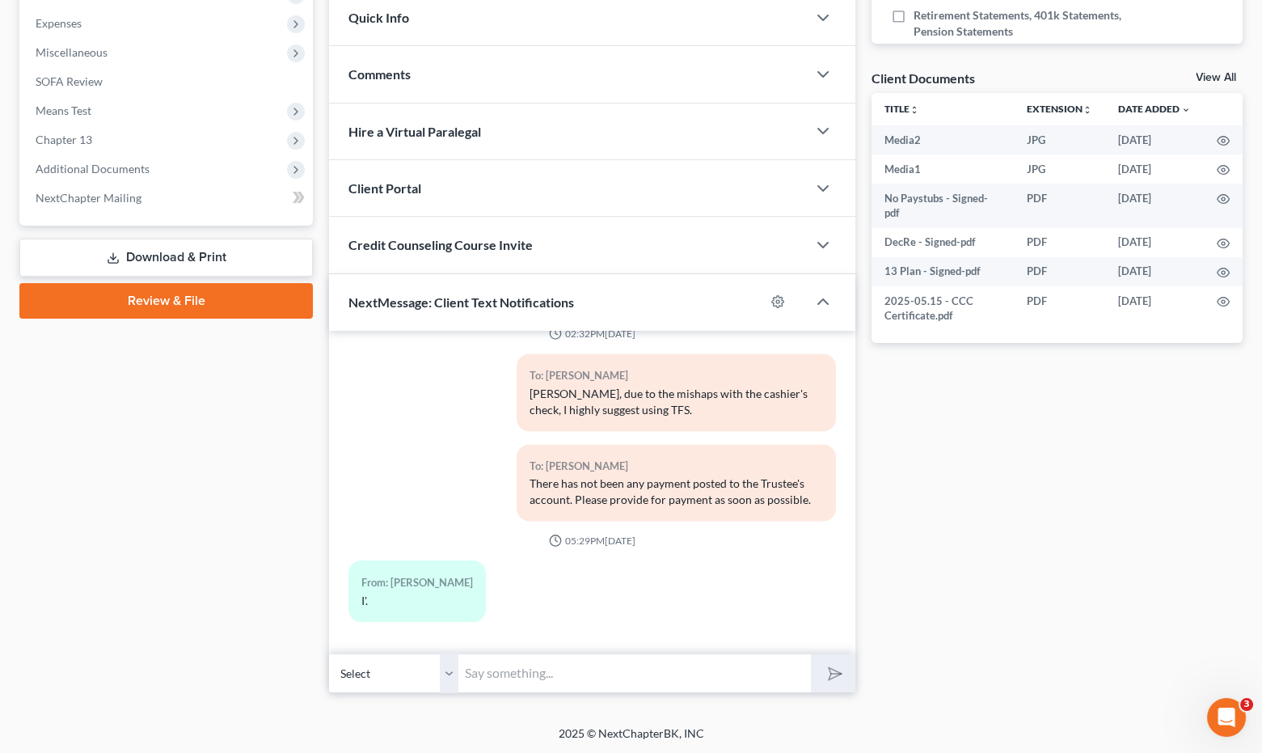
click at [468, 664] on input "text" at bounding box center [634, 673] width 353 height 40
type input "A"
type input "Anna, please check your email for a Motion to Dismiss filed by the Trustee. Thi…"
click at [811, 654] on button "submit" at bounding box center [833, 673] width 44 height 38
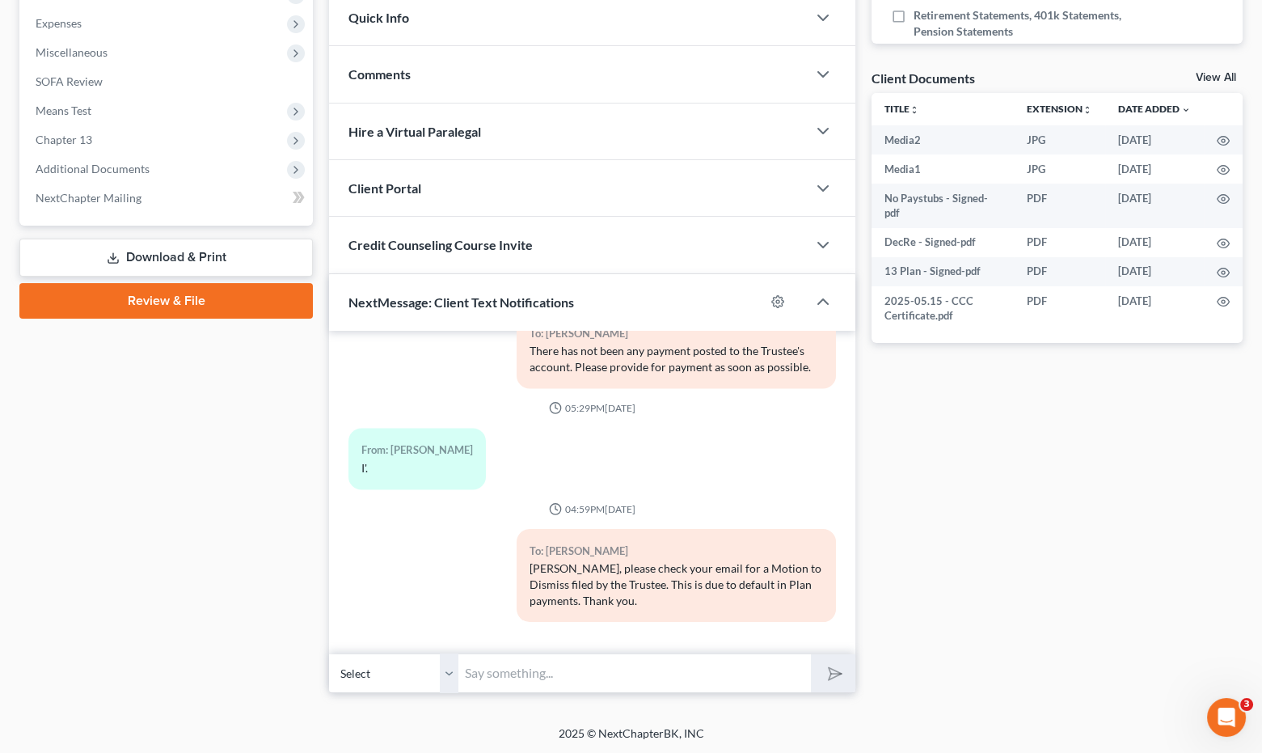
scroll to position [0, 0]
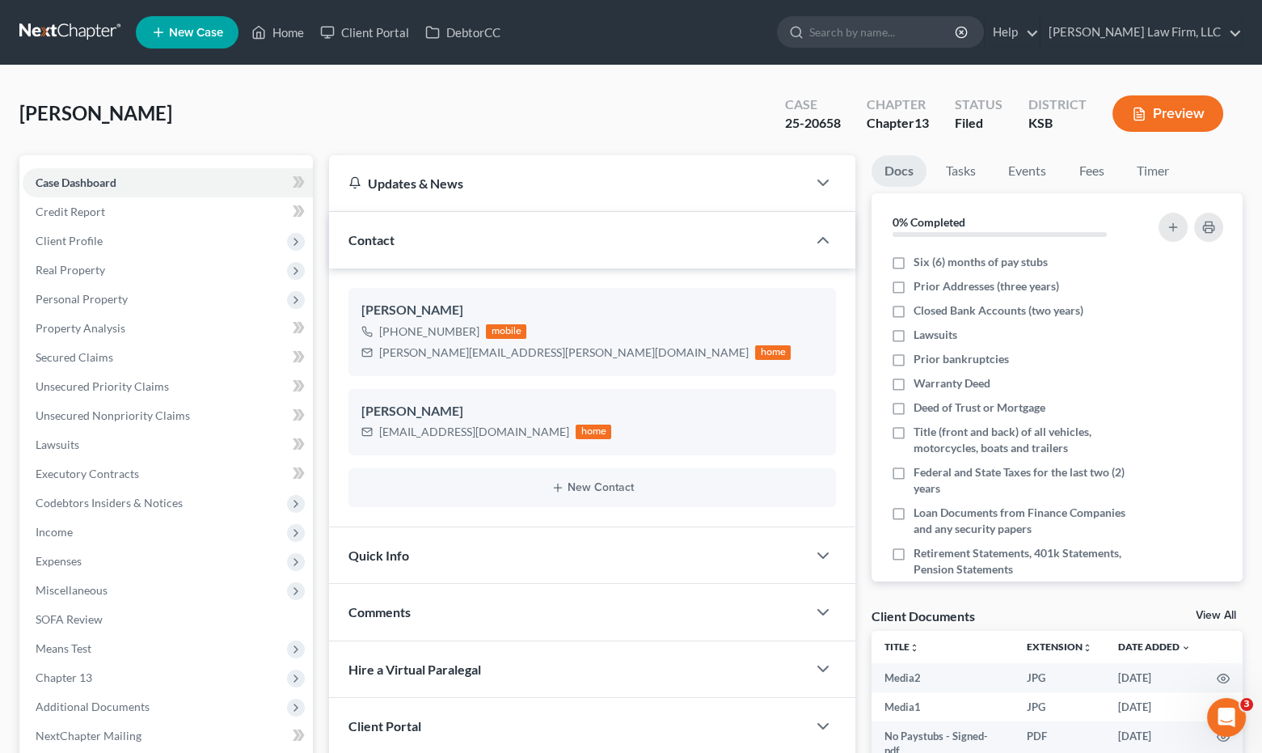
click at [57, 32] on link at bounding box center [70, 32] width 103 height 29
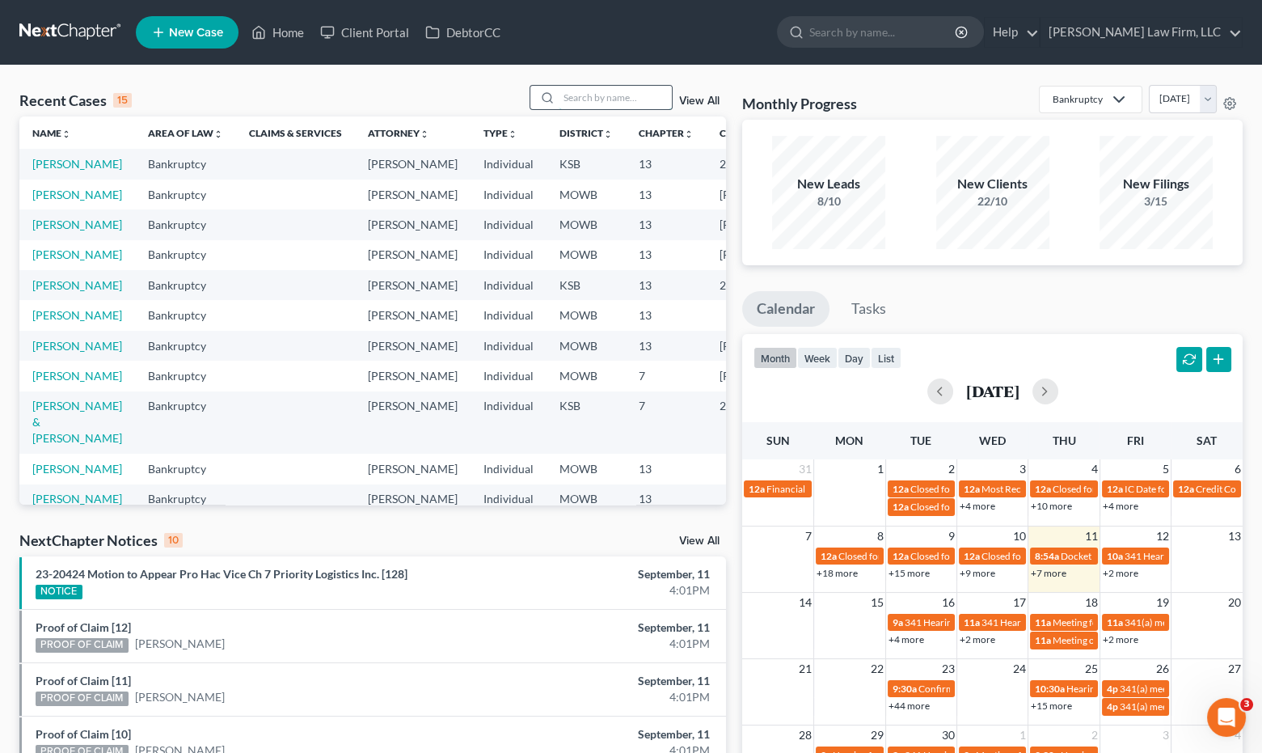
click at [617, 108] on input "search" at bounding box center [615, 97] width 113 height 23
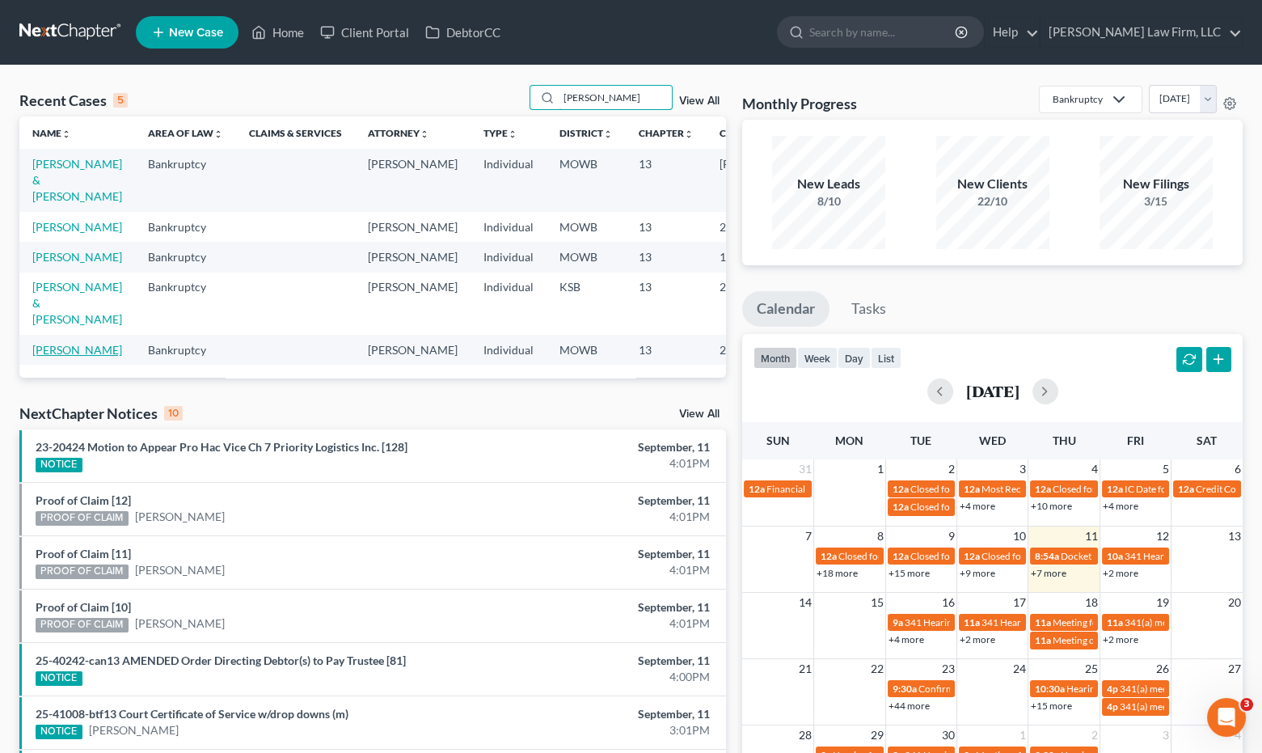
type input "[PERSON_NAME]"
click at [36, 357] on link "[PERSON_NAME]" at bounding box center [77, 350] width 90 height 14
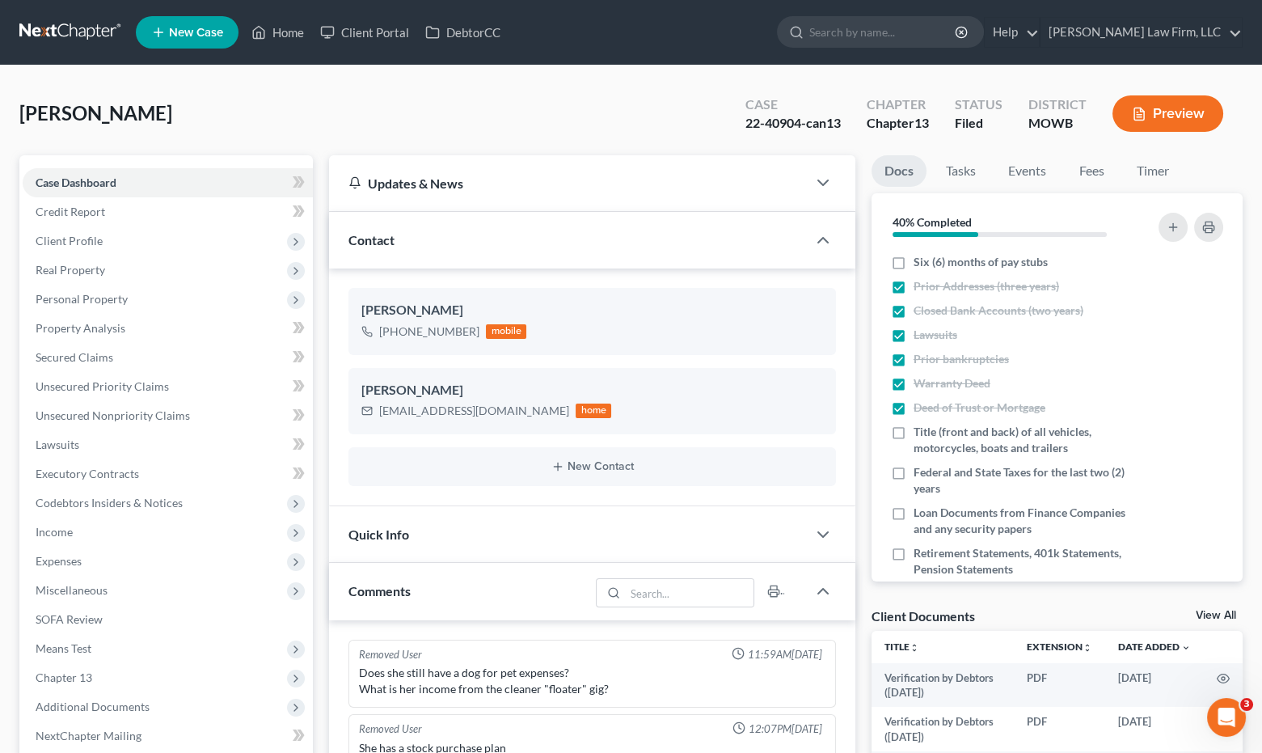
scroll to position [196, 0]
click at [401, 99] on div "[PERSON_NAME] Upgraded Case 22-40904-can13 Chapter Chapter 13 Status Filed Dist…" at bounding box center [630, 120] width 1223 height 70
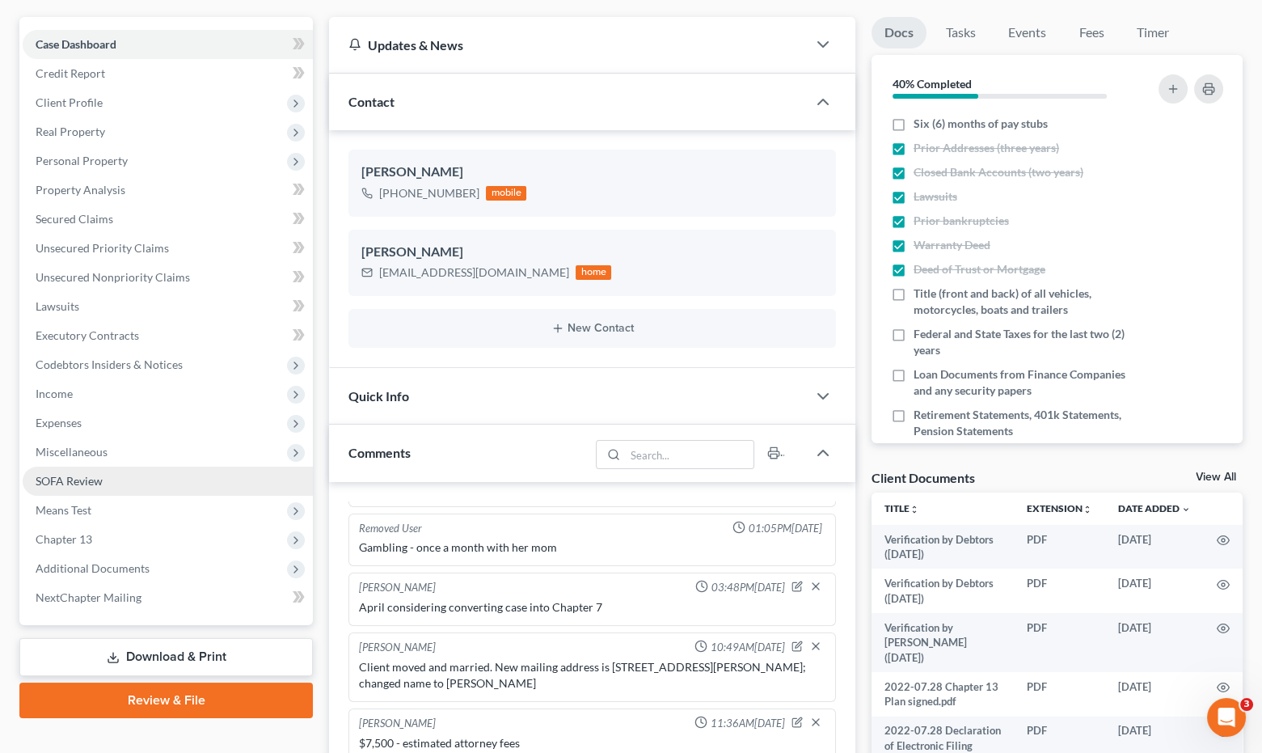
scroll to position [179, 0]
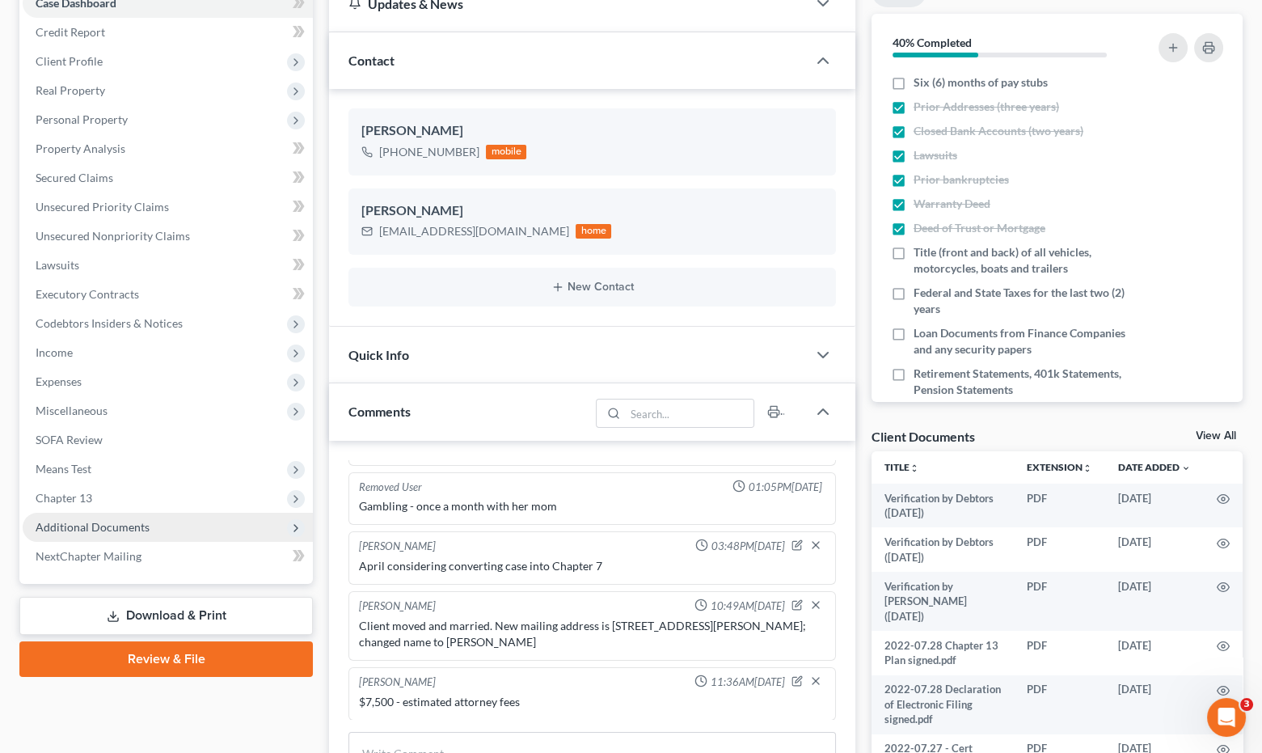
click at [134, 526] on span "Additional Documents" at bounding box center [93, 527] width 114 height 14
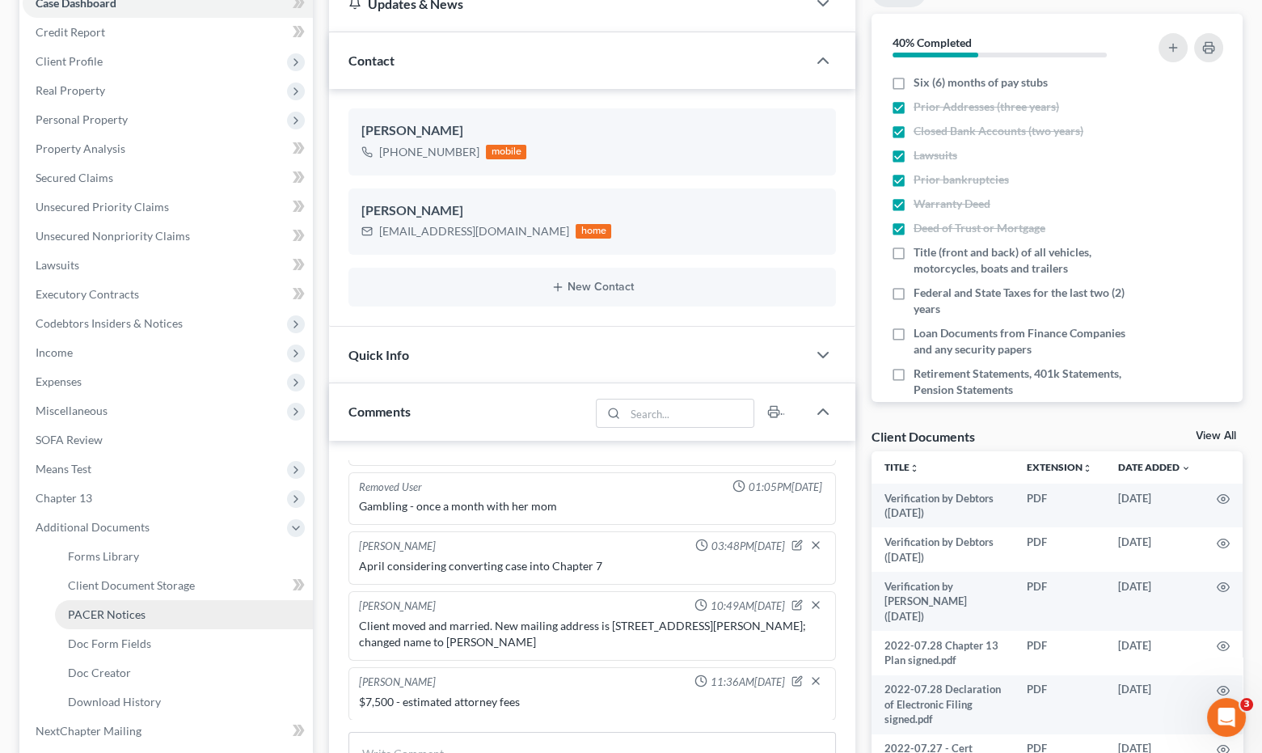
click at [134, 623] on link "PACER Notices" at bounding box center [184, 614] width 258 height 29
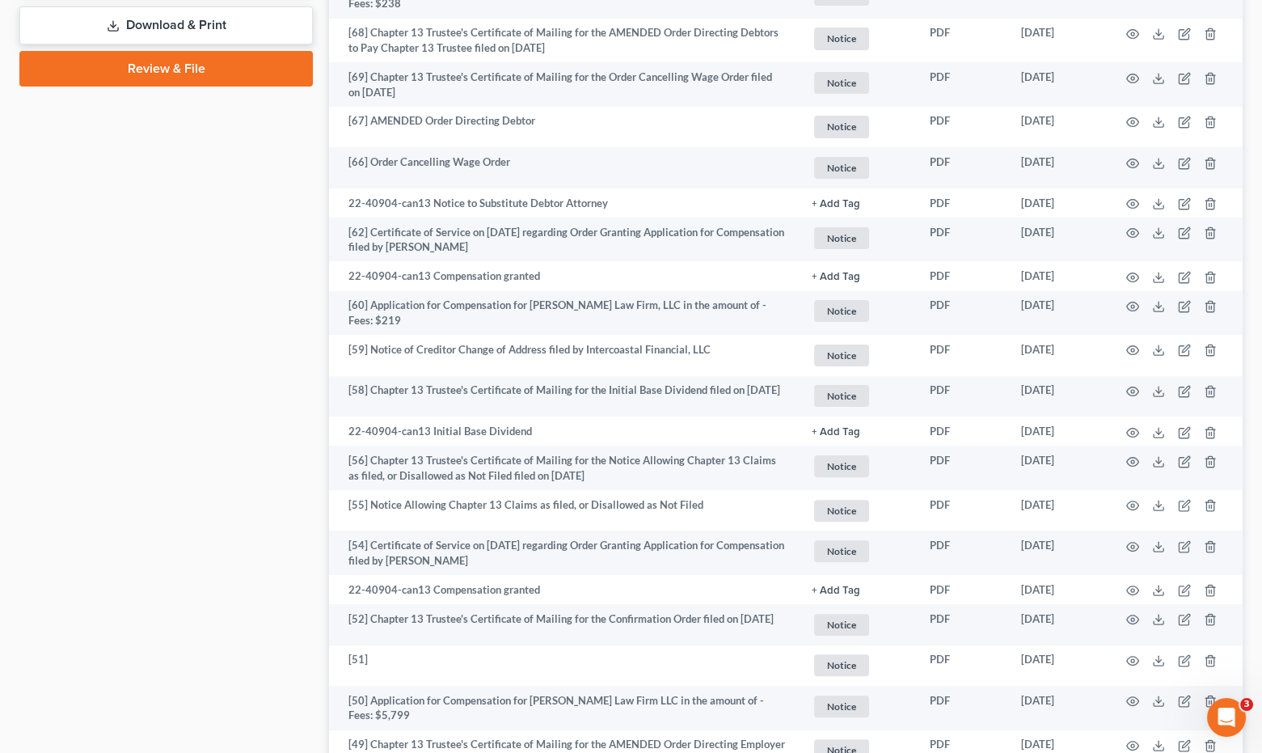
scroll to position [988, 0]
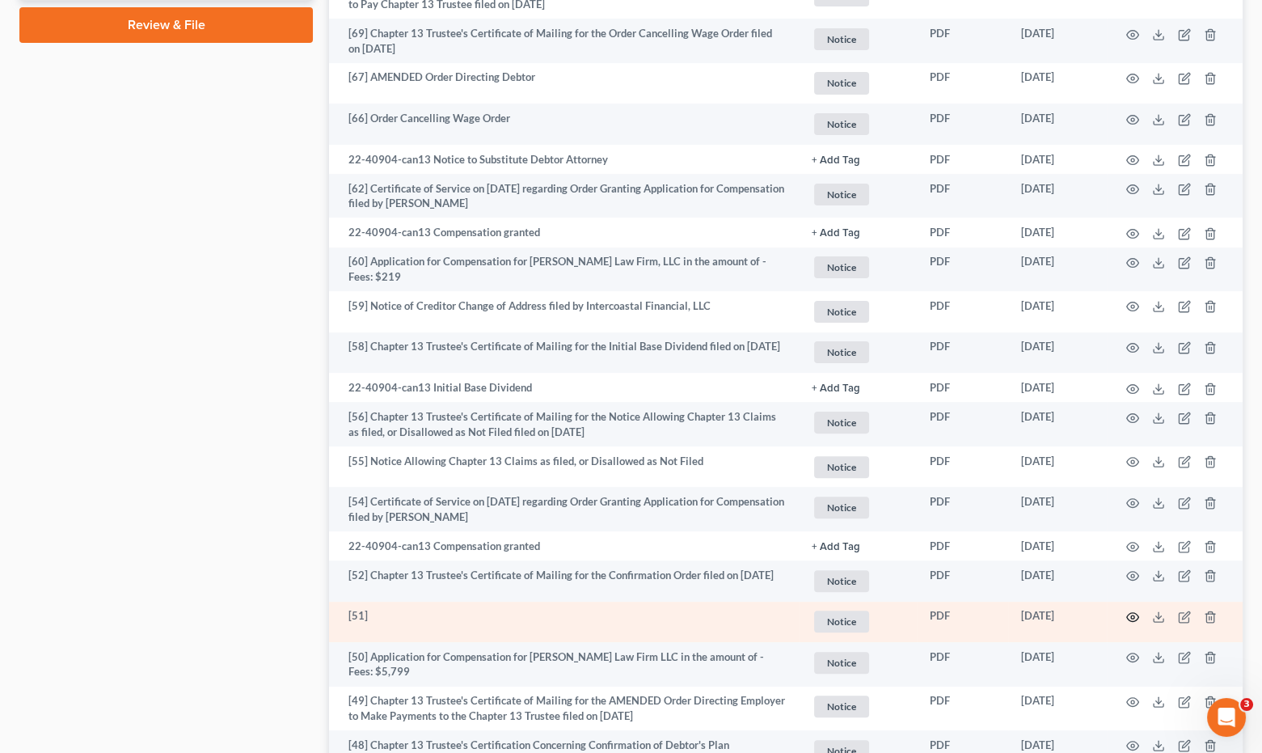
click at [1132, 614] on icon "button" at bounding box center [1132, 616] width 13 height 13
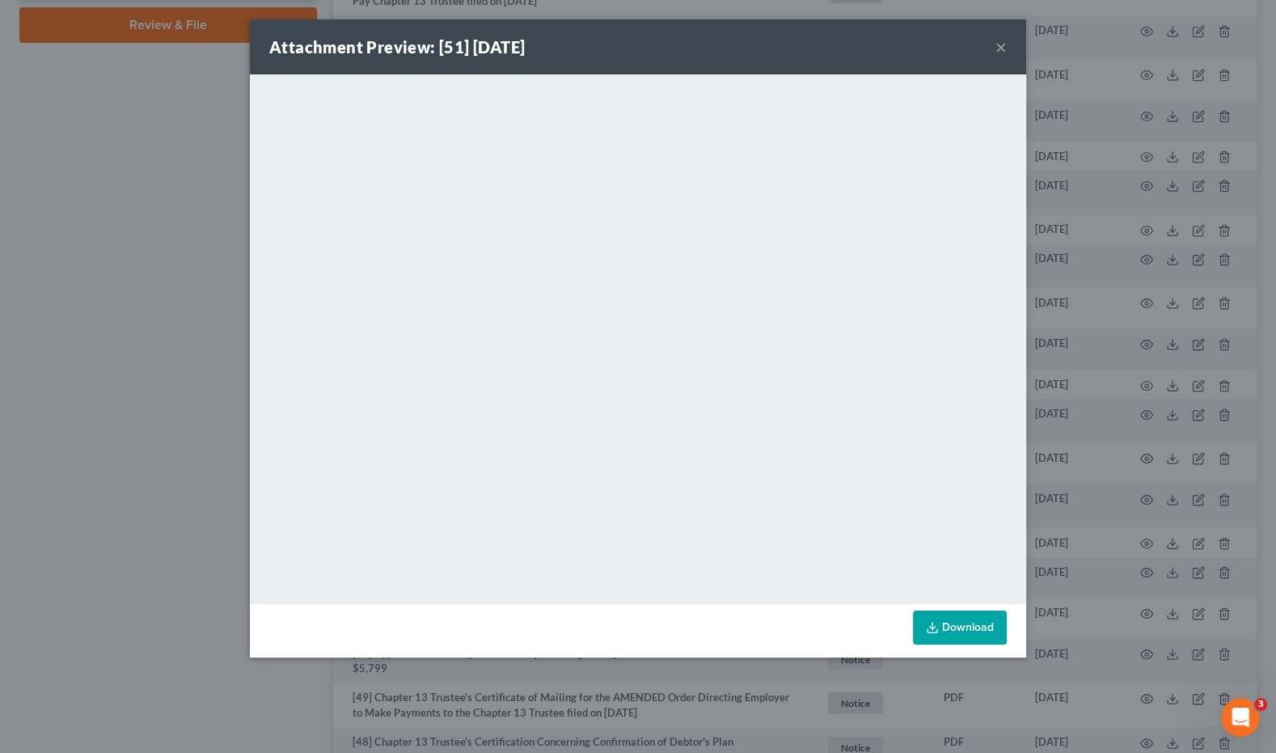
click at [150, 239] on div "Attachment Preview: [51] [DATE] × <object ng-attr-data='[URL][DOMAIN_NAME]' typ…" at bounding box center [638, 376] width 1276 height 753
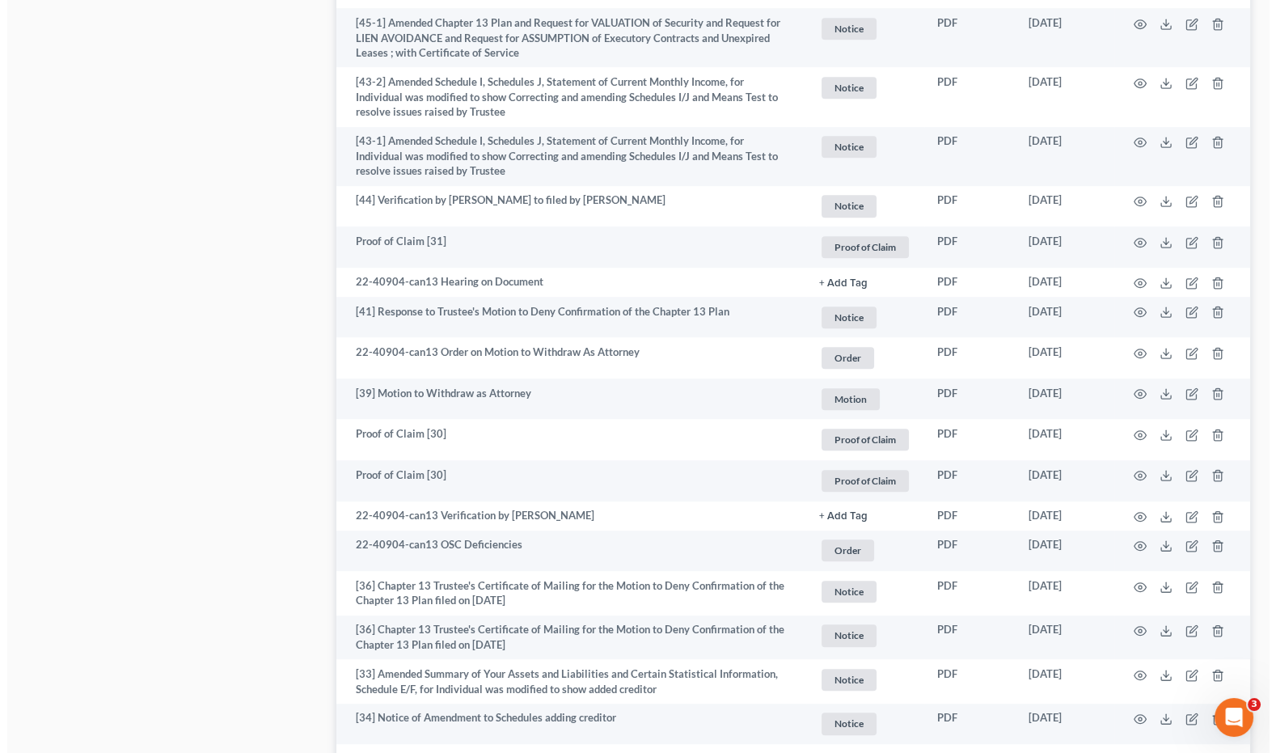
scroll to position [1886, 0]
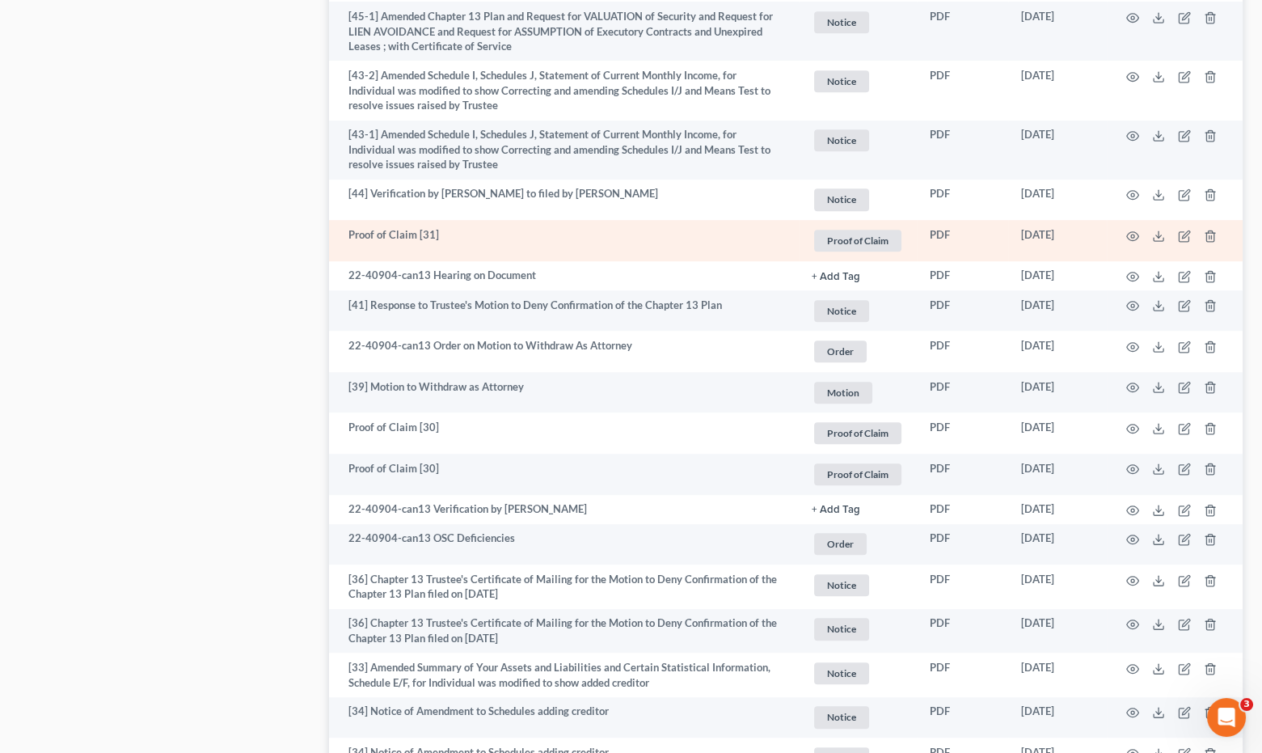
click at [1142, 225] on td at bounding box center [1175, 240] width 136 height 41
click at [1136, 230] on icon "button" at bounding box center [1132, 236] width 13 height 13
